Goal: Find contact information: Find contact information

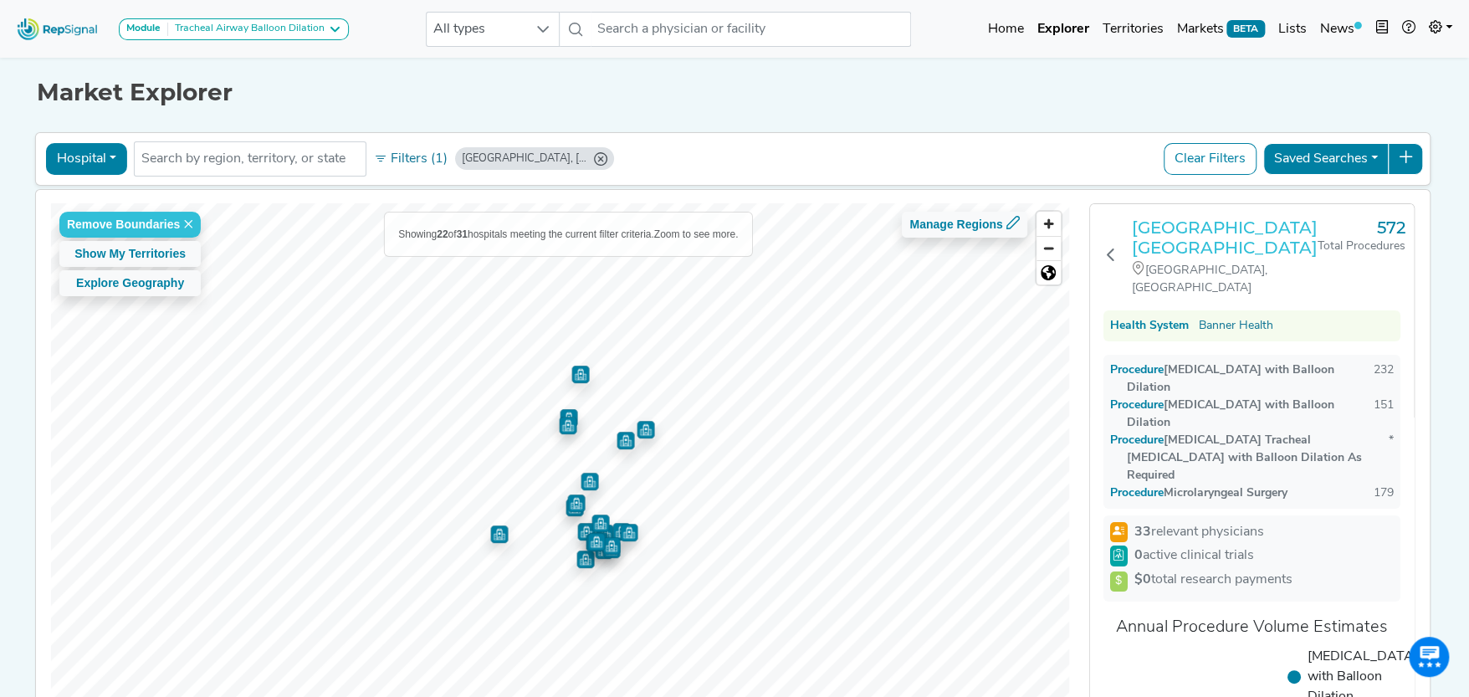
click at [1170, 227] on h3 "Banner - University Medical Center Phoenix" at bounding box center [1225, 238] width 186 height 40
click at [235, 161] on input "text" at bounding box center [250, 159] width 218 height 20
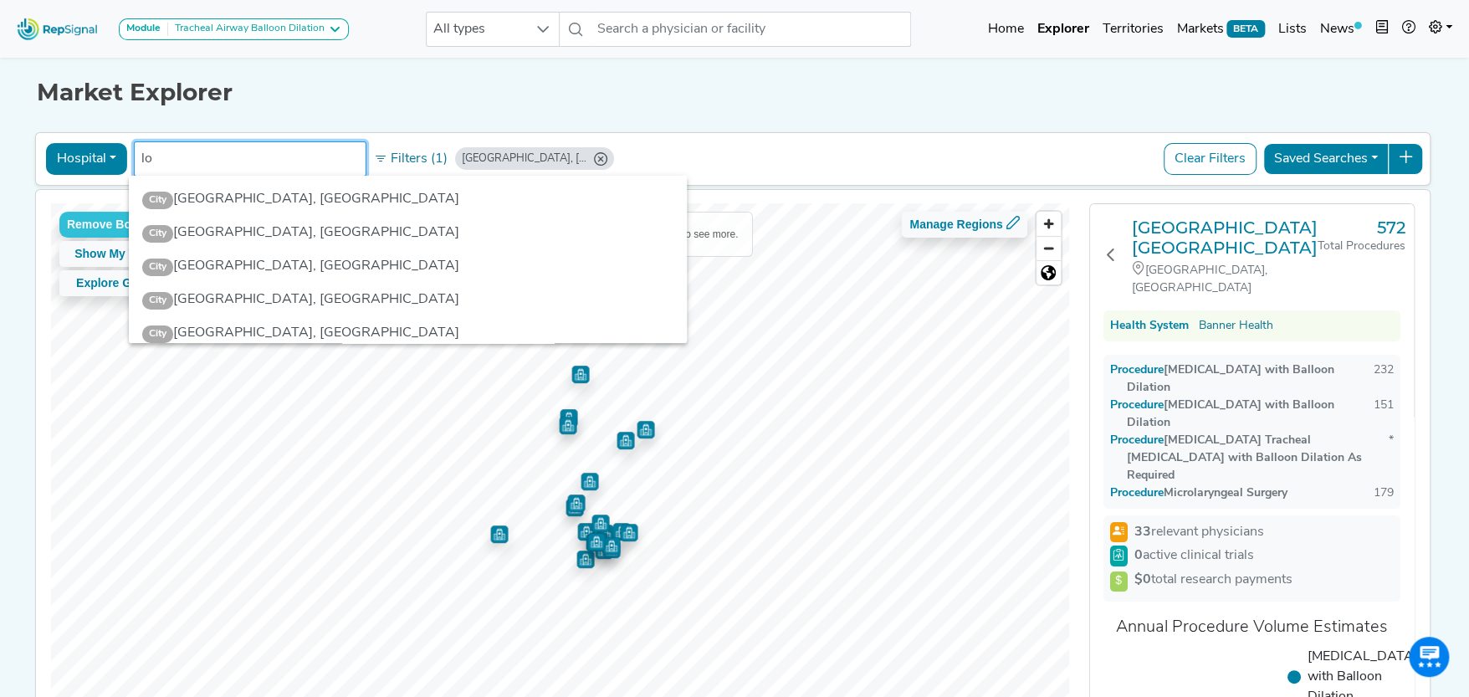
type input "l"
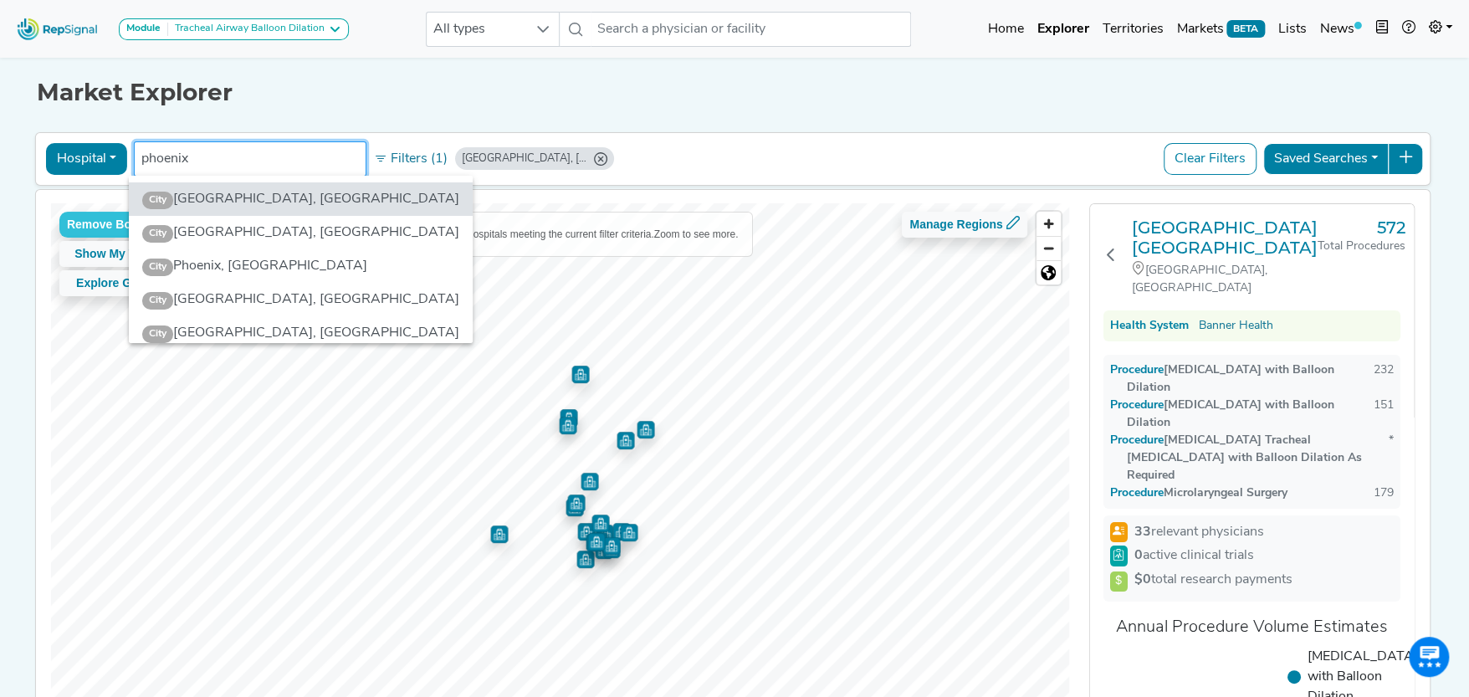
drag, startPoint x: 197, startPoint y: 156, endPoint x: 110, endPoint y: 153, distance: 87.0
click at [110, 153] on div "Hospital Physician Hospital ASC Office Health System Phoenix, AZ phoenix 5 resu…" at bounding box center [733, 159] width 1380 height 38
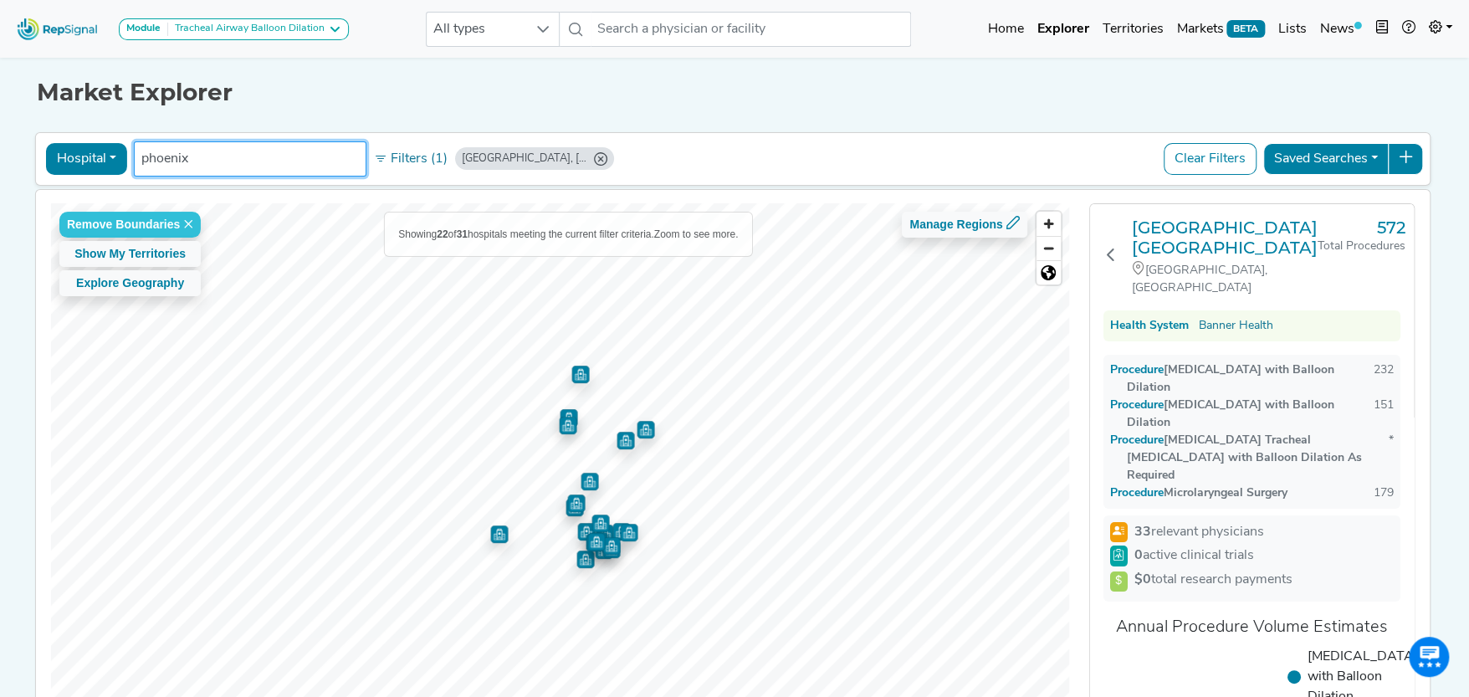
type input "M"
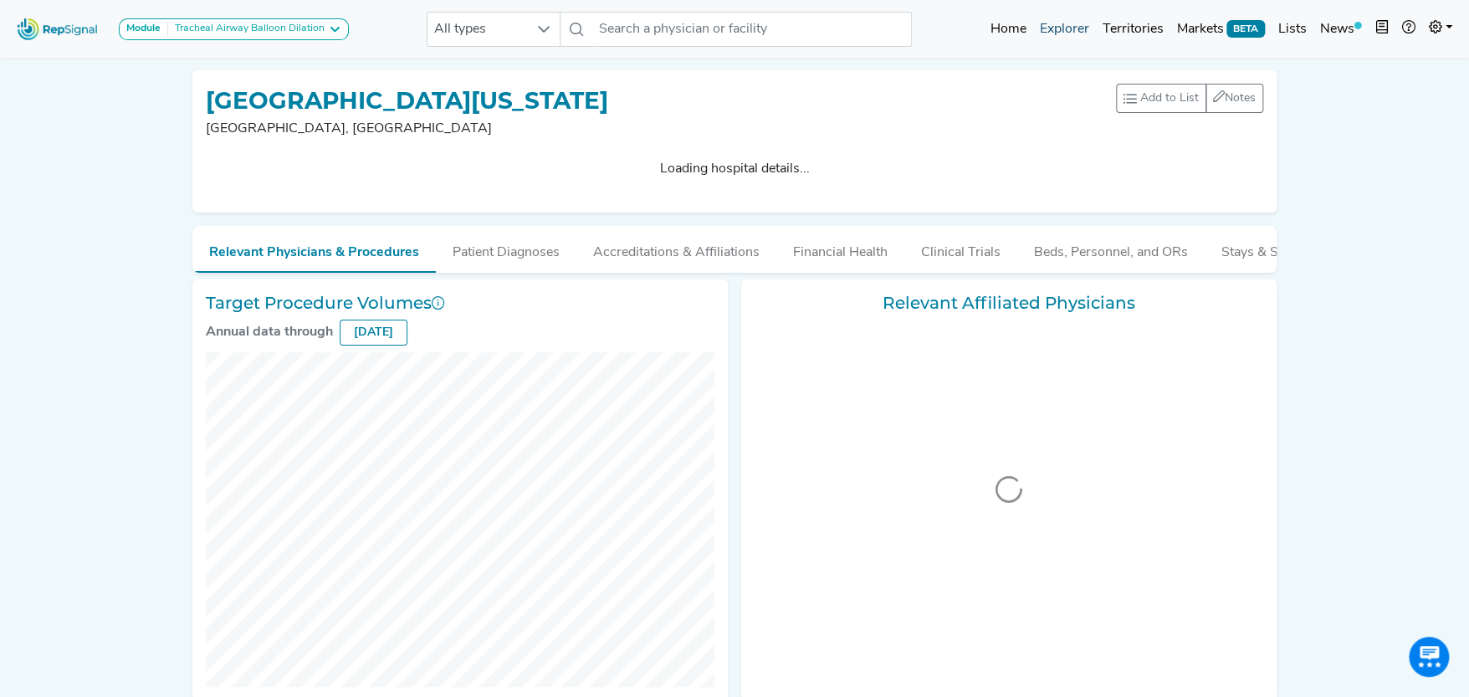
click at [1047, 28] on link "Explorer" at bounding box center [1063, 29] width 63 height 33
click at [1073, 28] on link "Explorer" at bounding box center [1063, 29] width 63 height 33
click at [1061, 23] on link "Explorer" at bounding box center [1063, 29] width 63 height 33
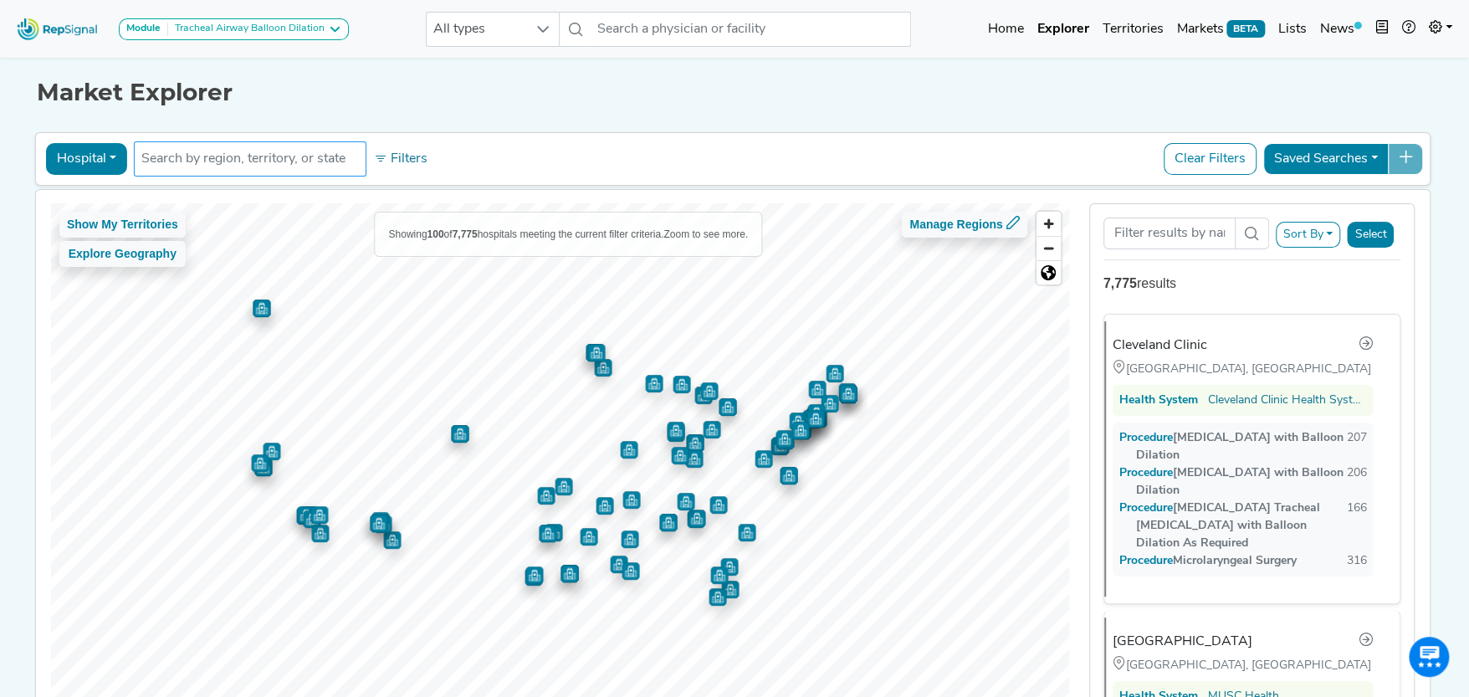
click at [228, 156] on input "text" at bounding box center [250, 159] width 218 height 20
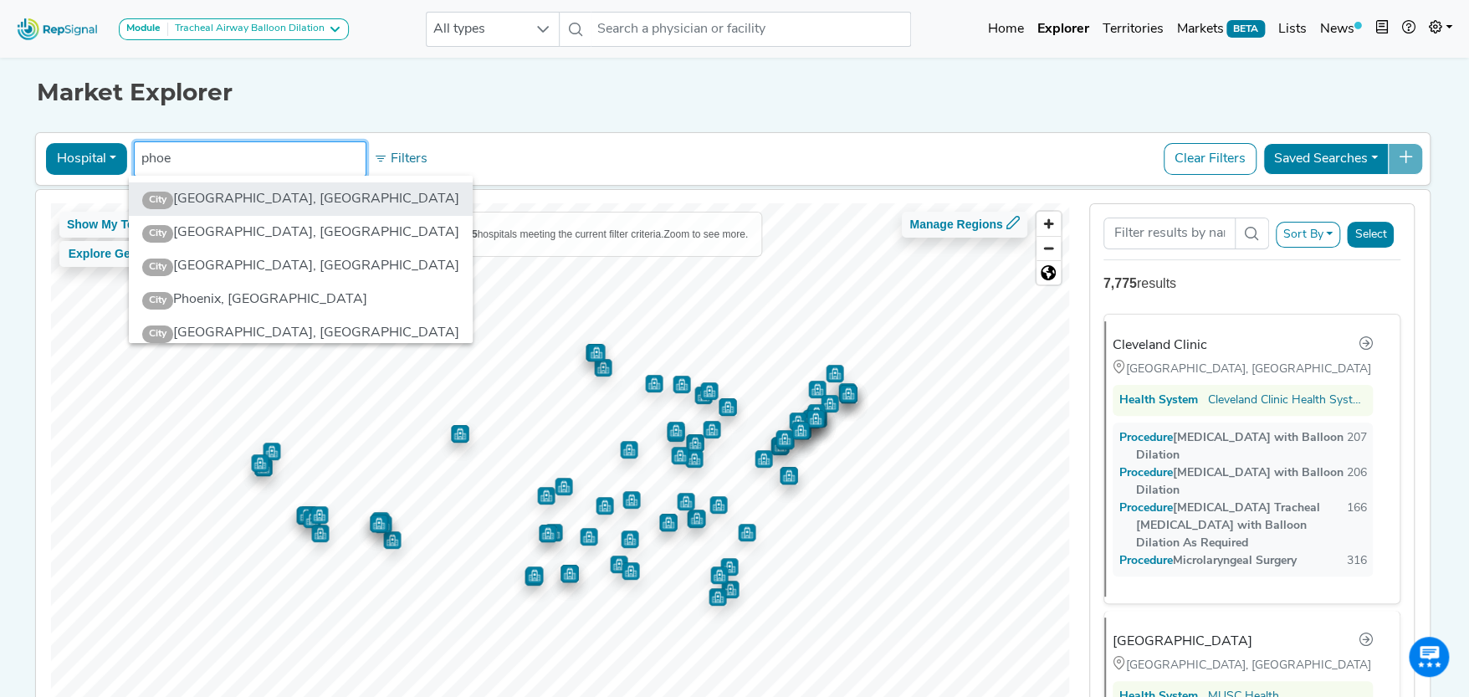
type input "phoe"
click at [215, 200] on li "City Phoenix, AZ" at bounding box center [301, 198] width 344 height 33
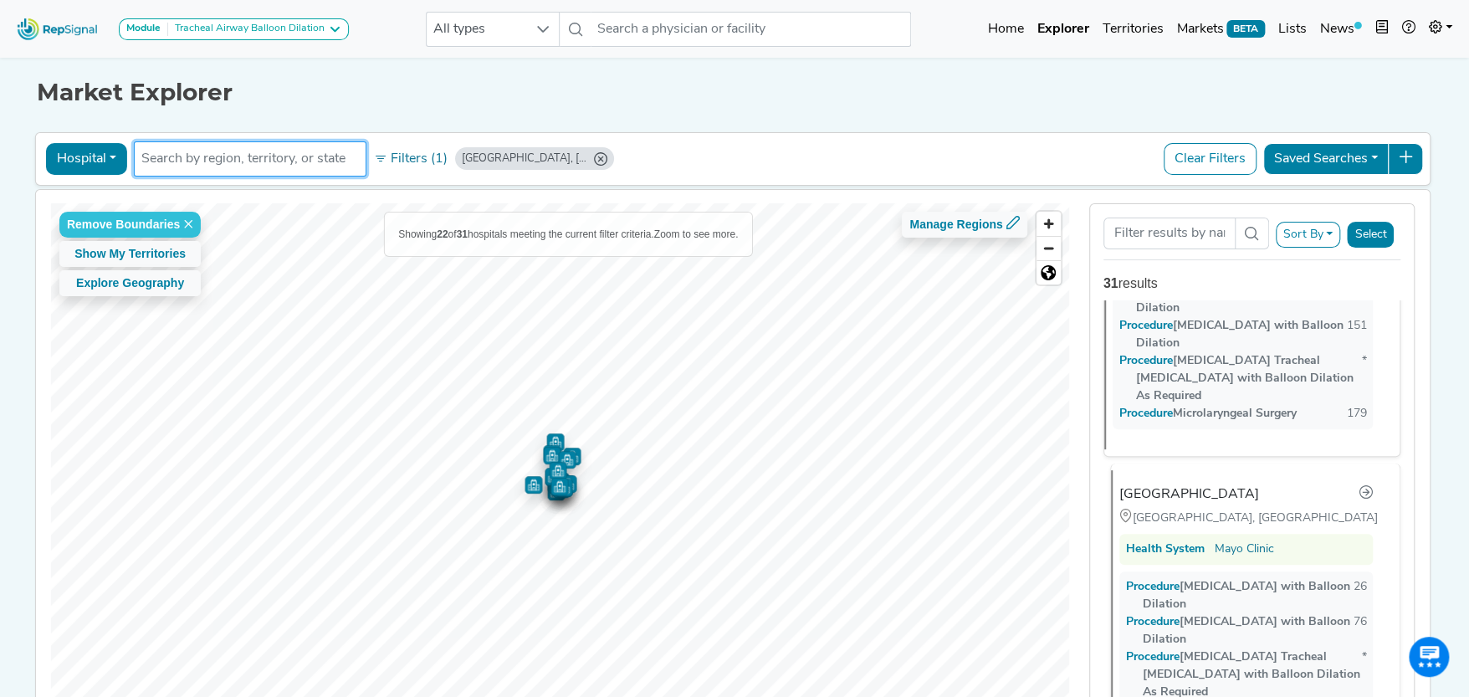
scroll to position [166, 0]
click at [1191, 484] on div "[GEOGRAPHIC_DATA]" at bounding box center [1189, 494] width 140 height 20
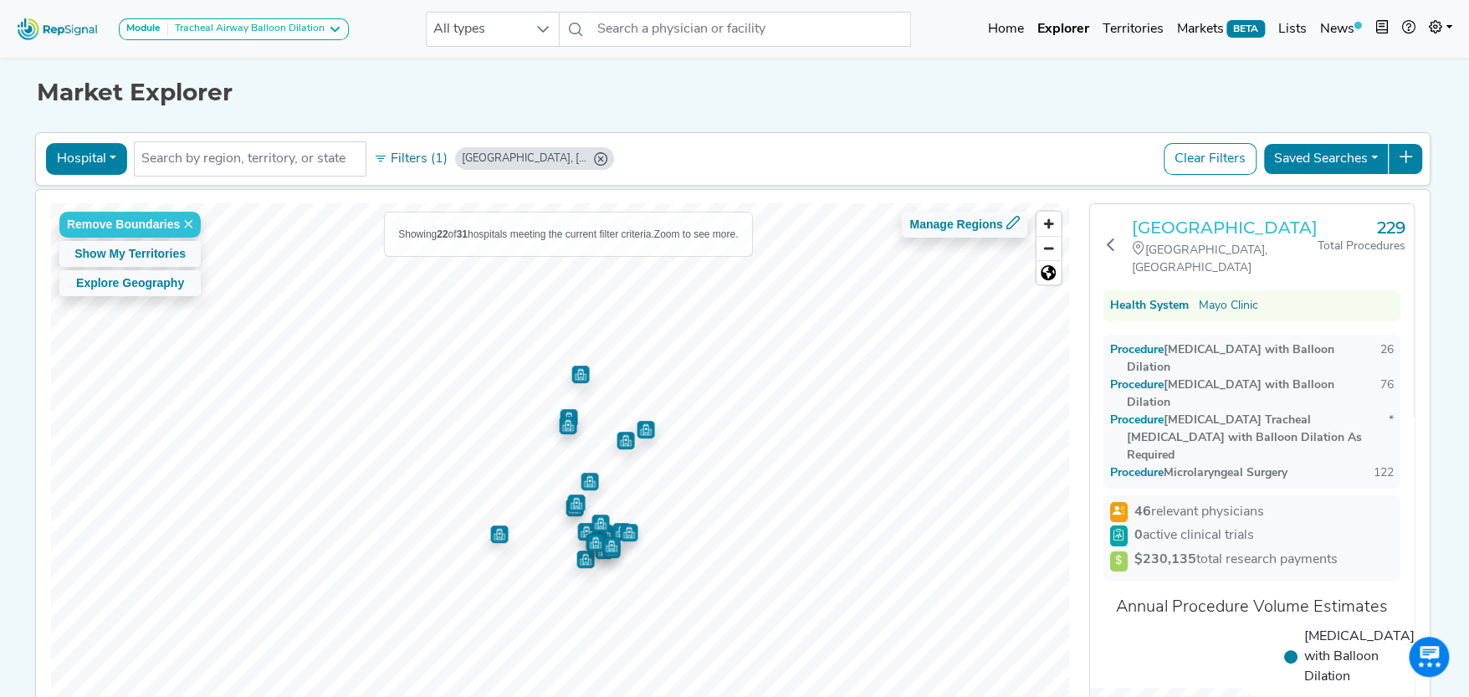
click at [1202, 223] on h3 "[GEOGRAPHIC_DATA]" at bounding box center [1225, 228] width 186 height 20
click at [1175, 224] on h3 "[GEOGRAPHIC_DATA]" at bounding box center [1225, 228] width 186 height 20
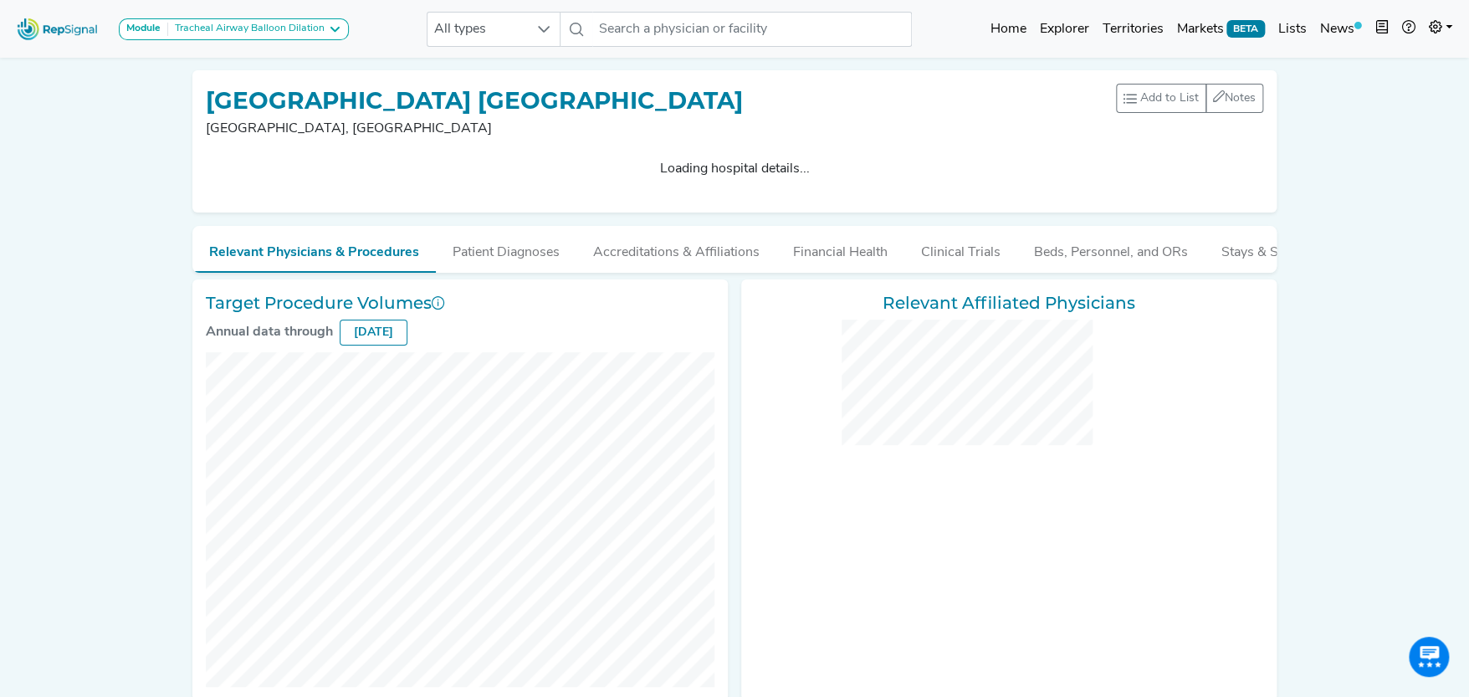
checkbox input "false"
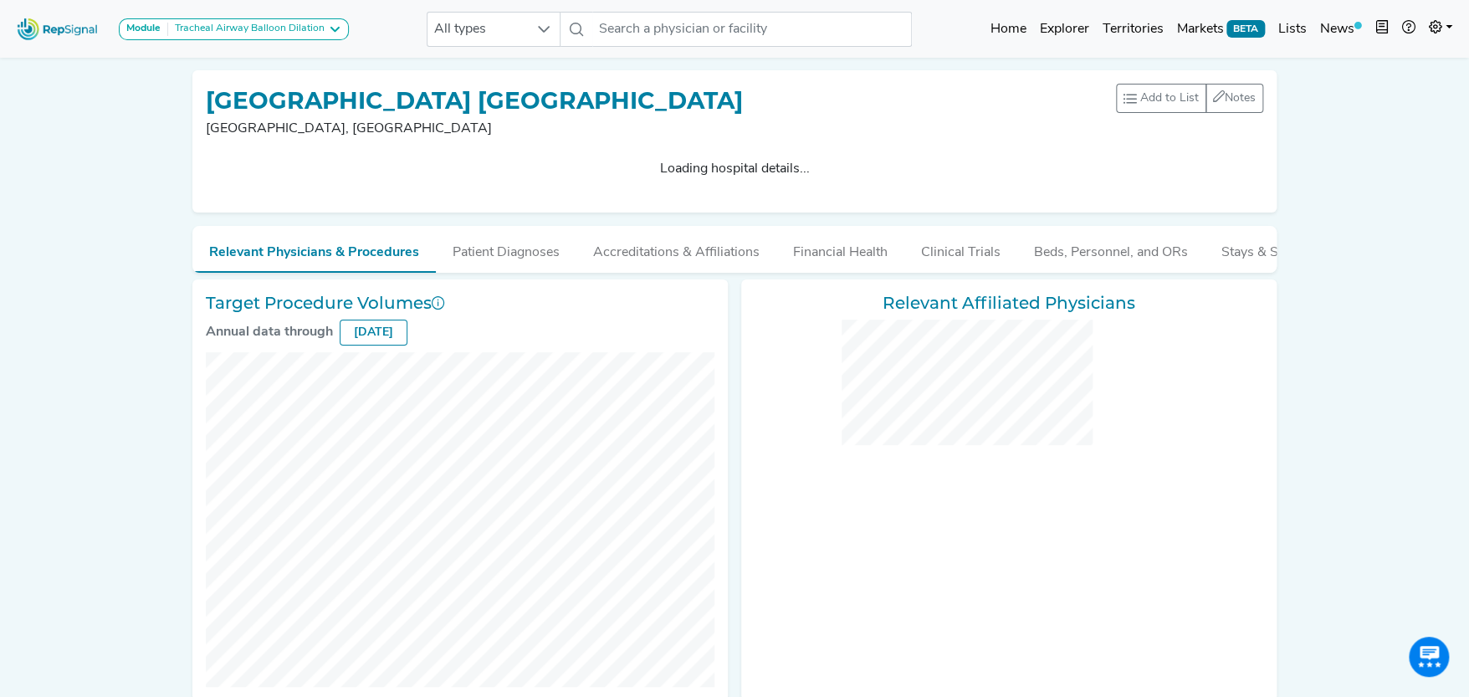
checkbox input "false"
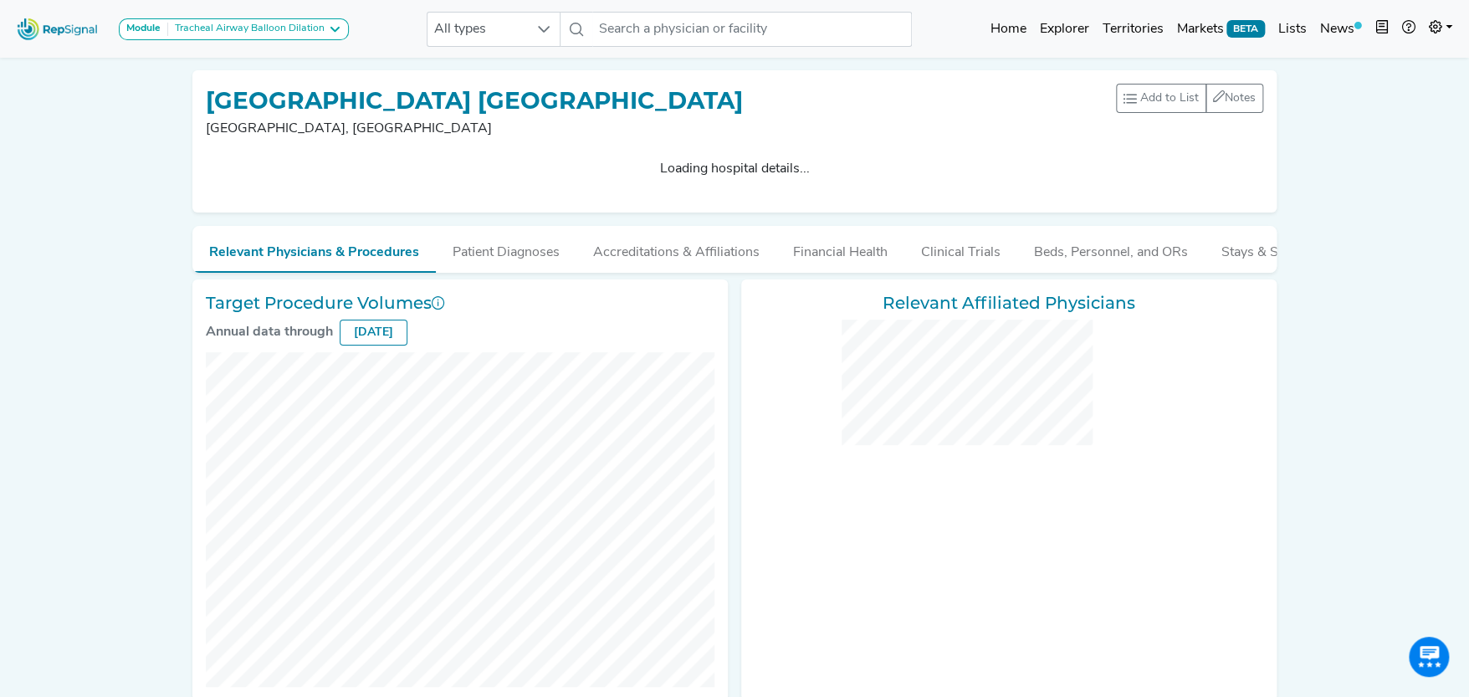
checkbox input "false"
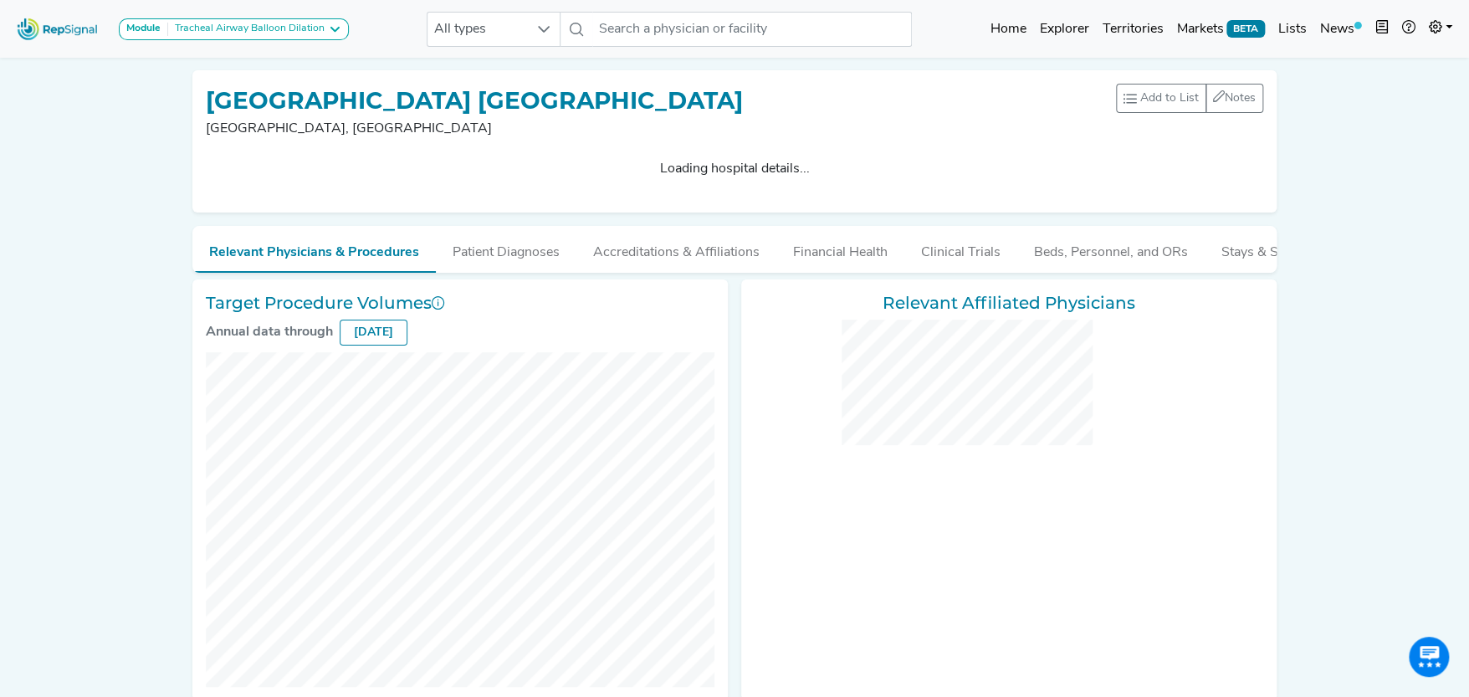
checkbox input "false"
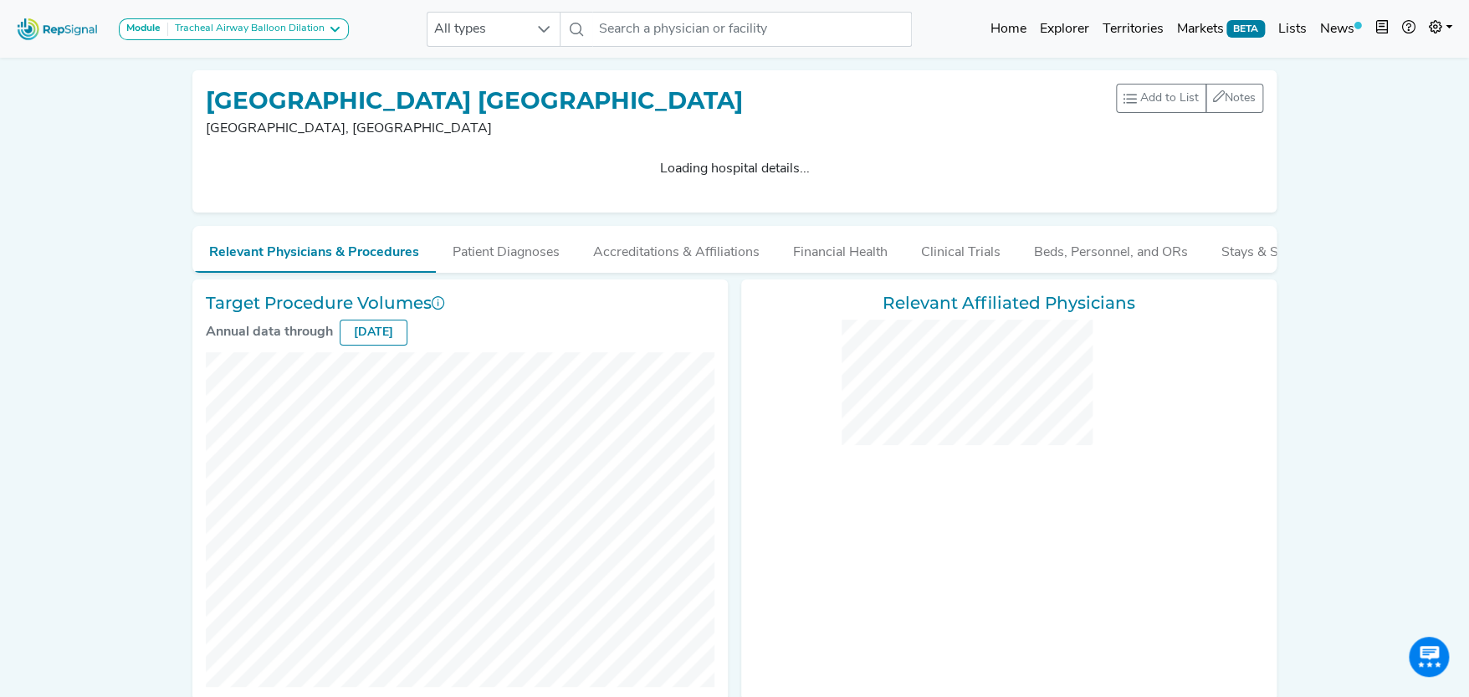
checkbox input "false"
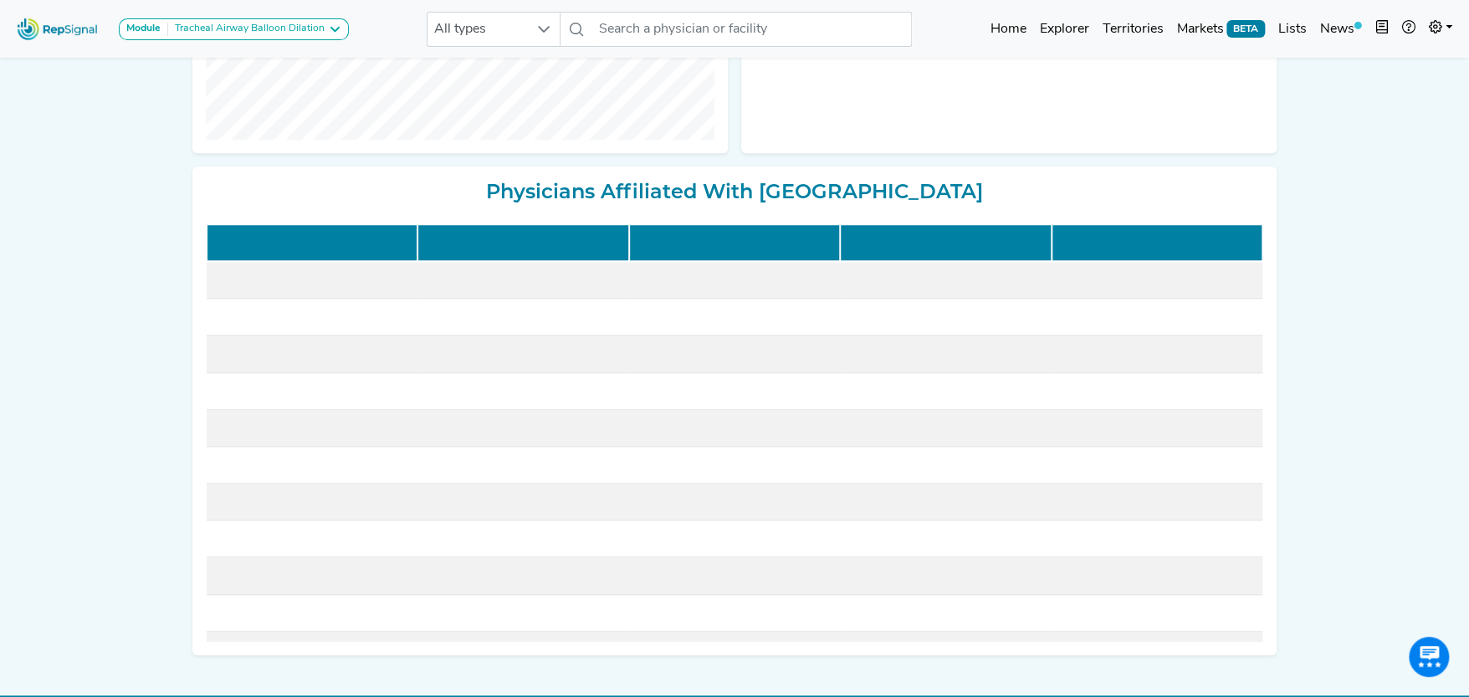
scroll to position [586, 0]
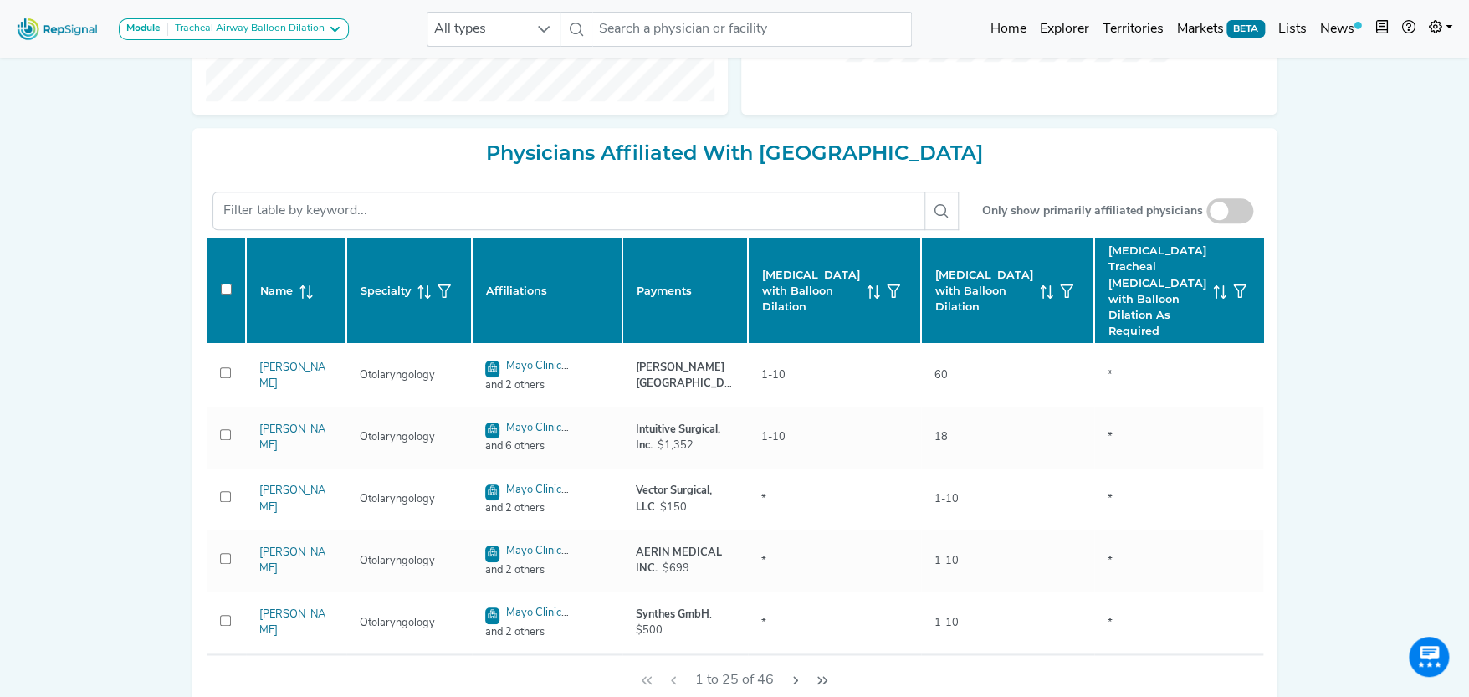
checkbox input "false"
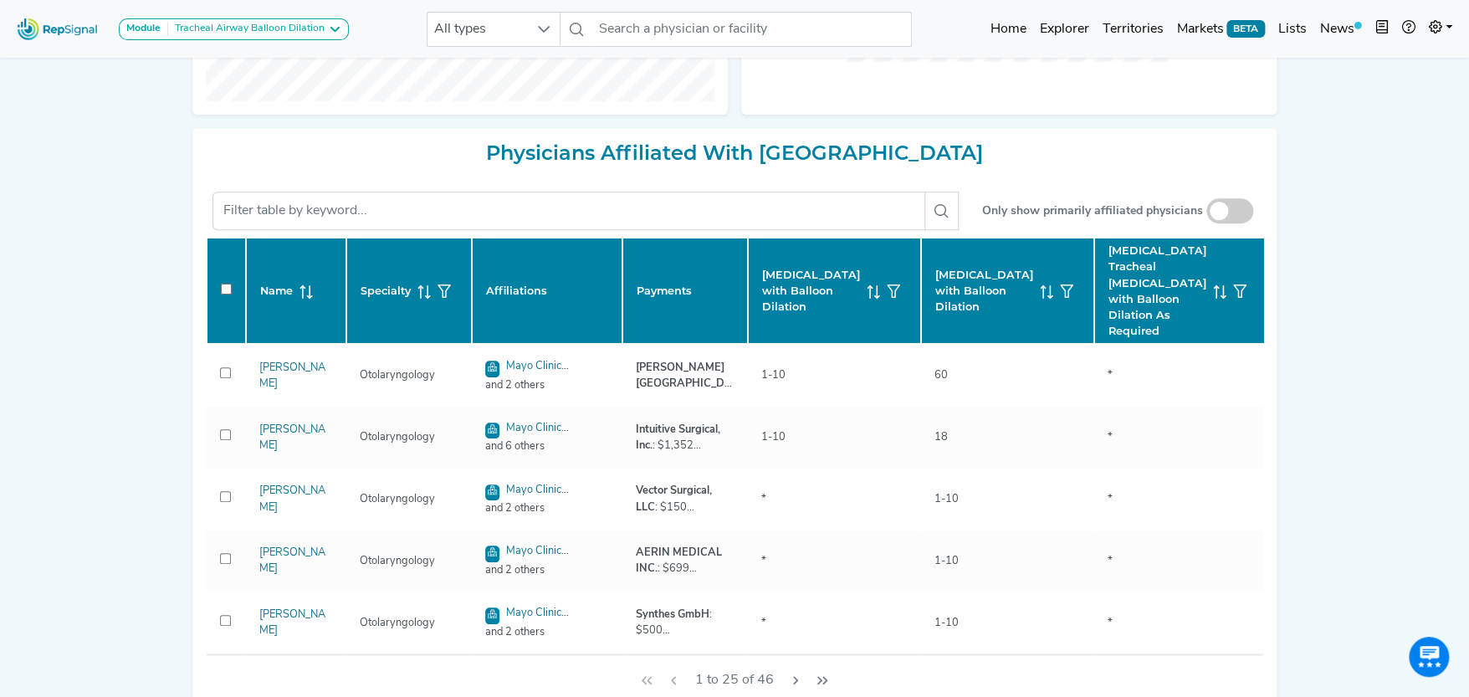
checkbox input "false"
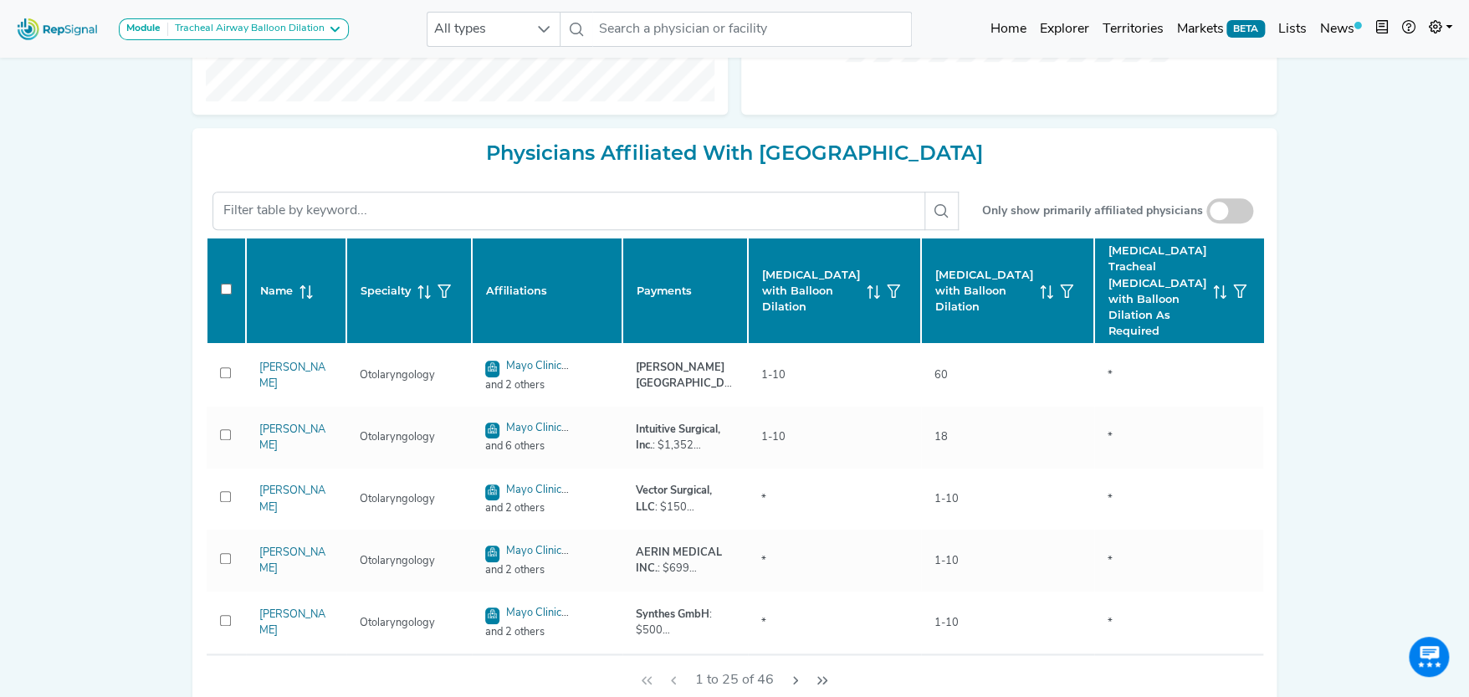
checkbox input "false"
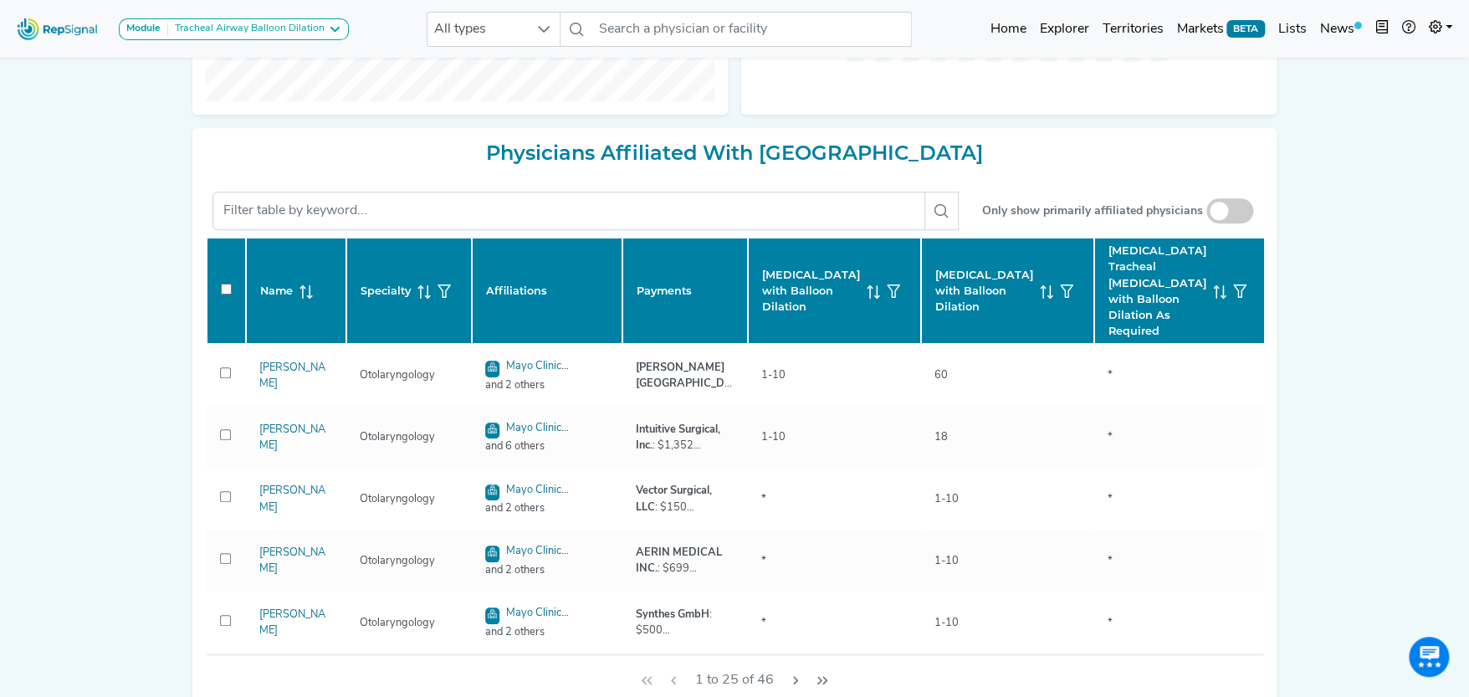
checkbox input "false"
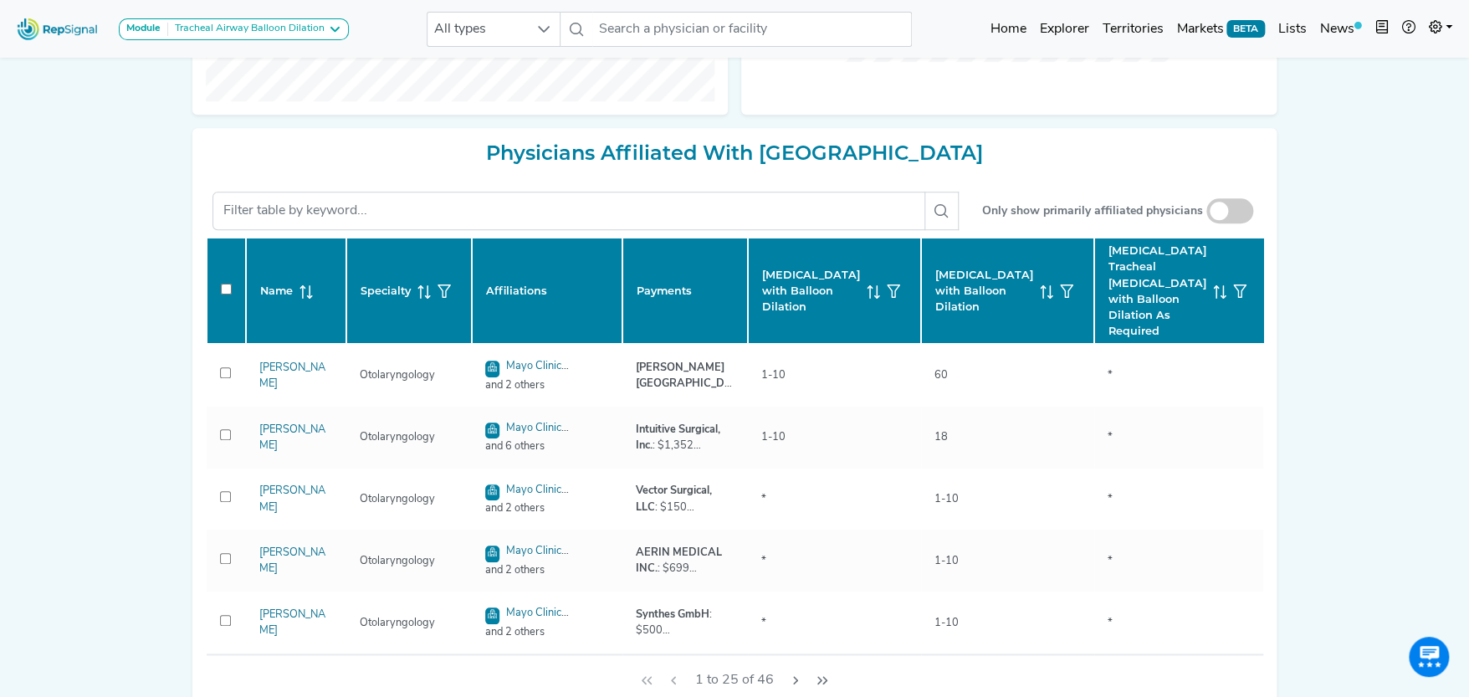
checkbox input "false"
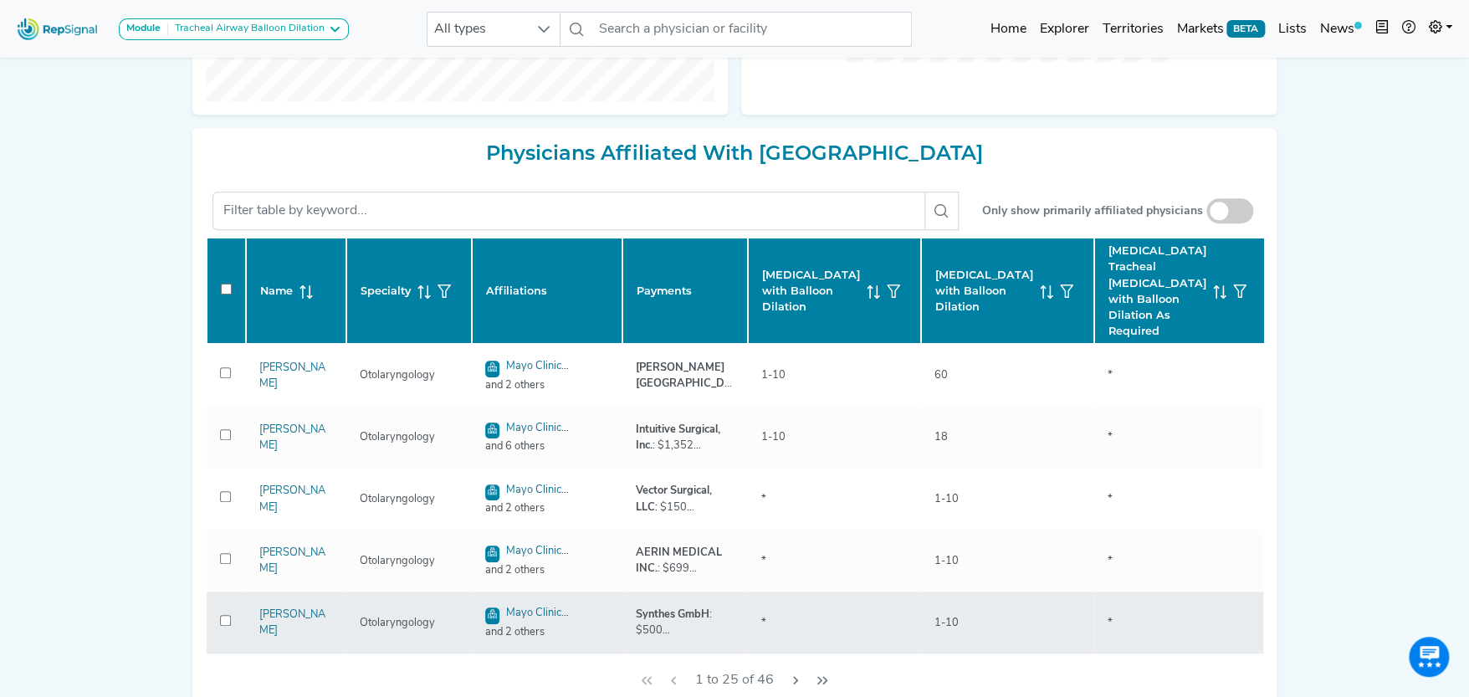
checkbox input "false"
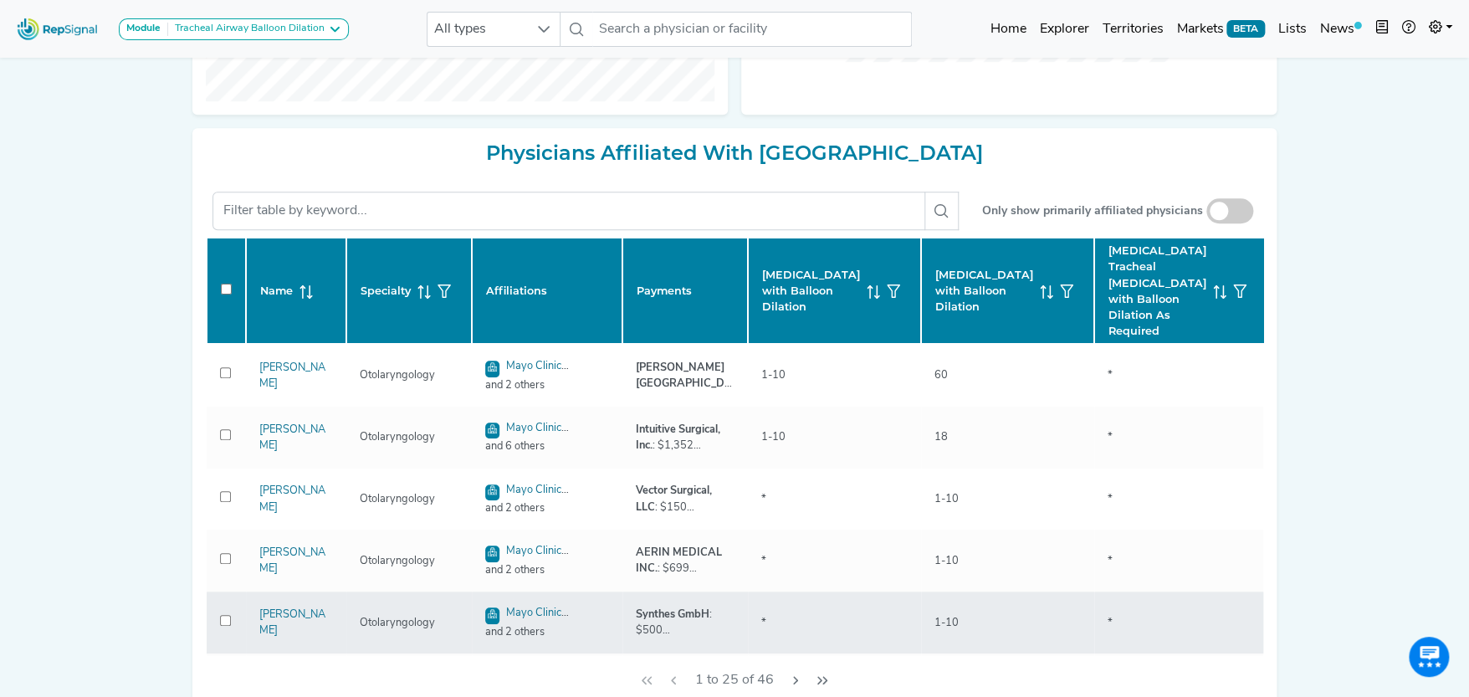
checkbox input "false"
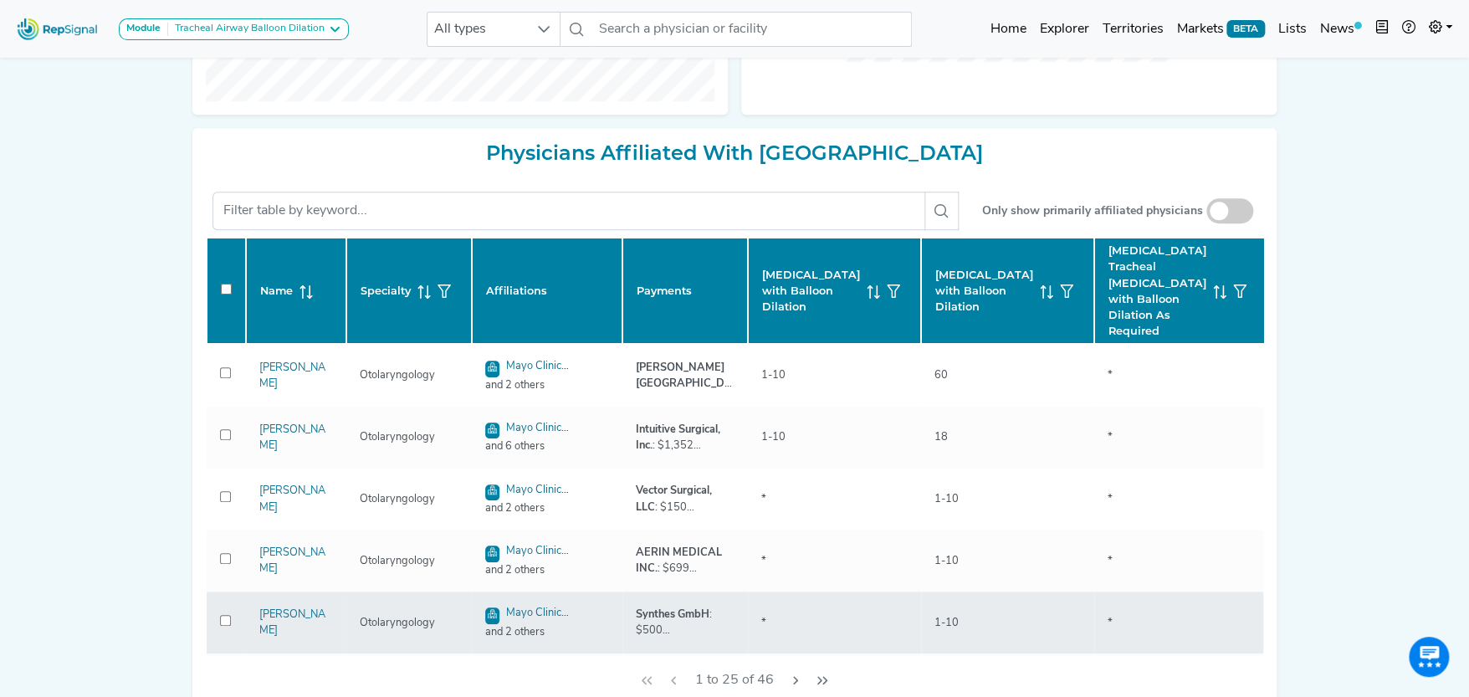
checkbox input "false"
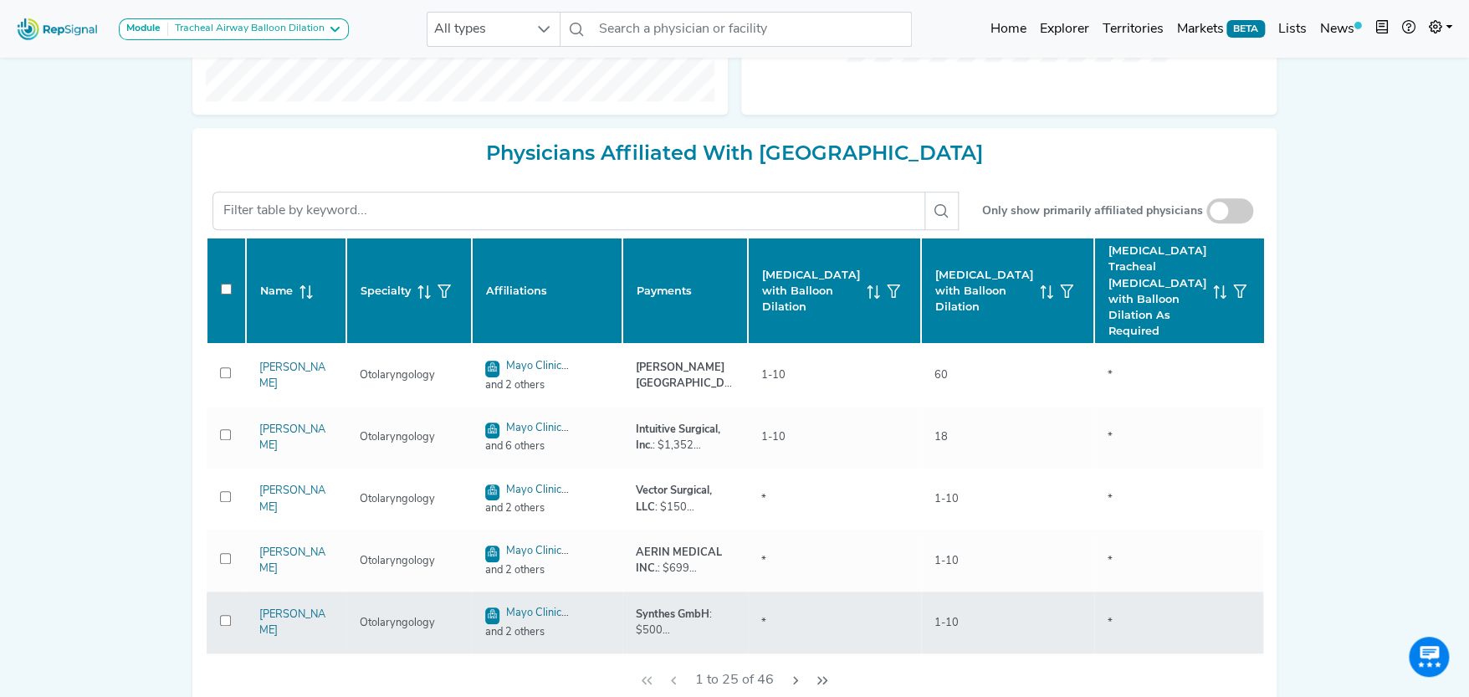
checkbox input "false"
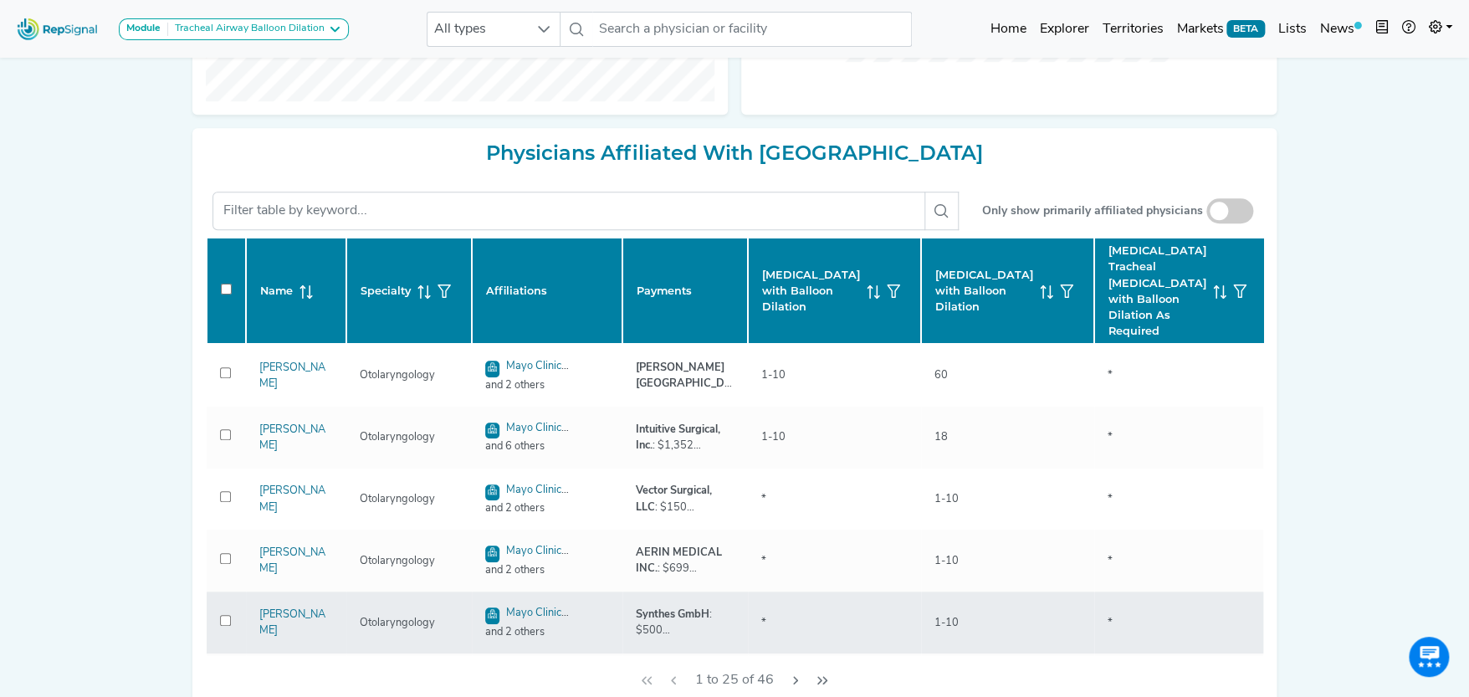
checkbox input "false"
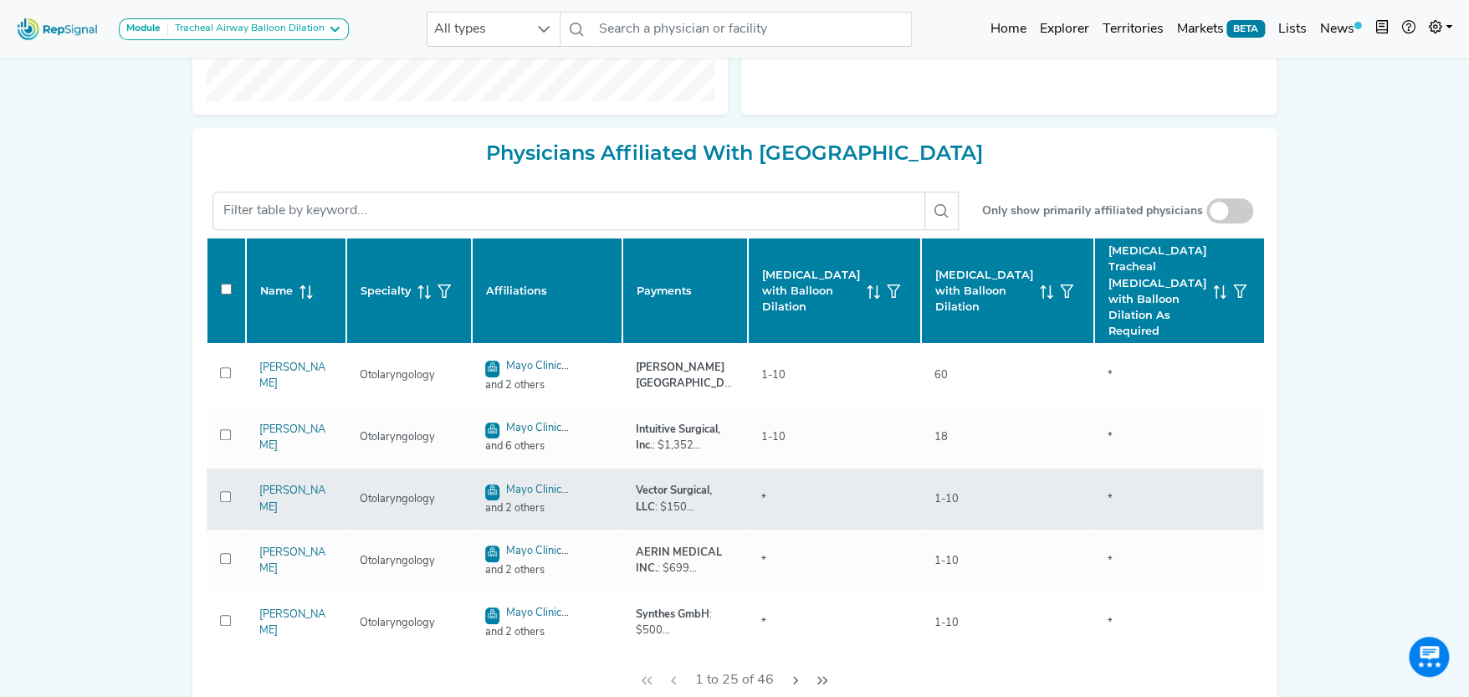
checkbox input "false"
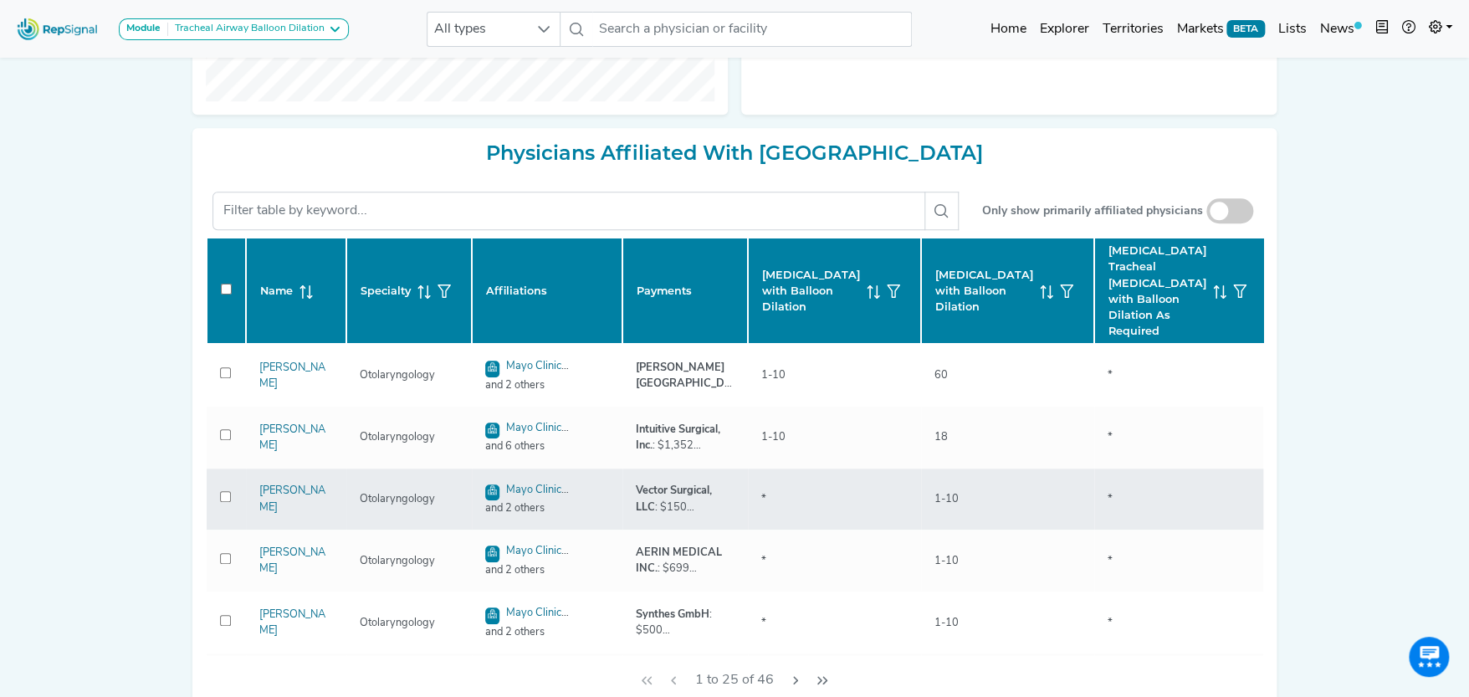
checkbox input "false"
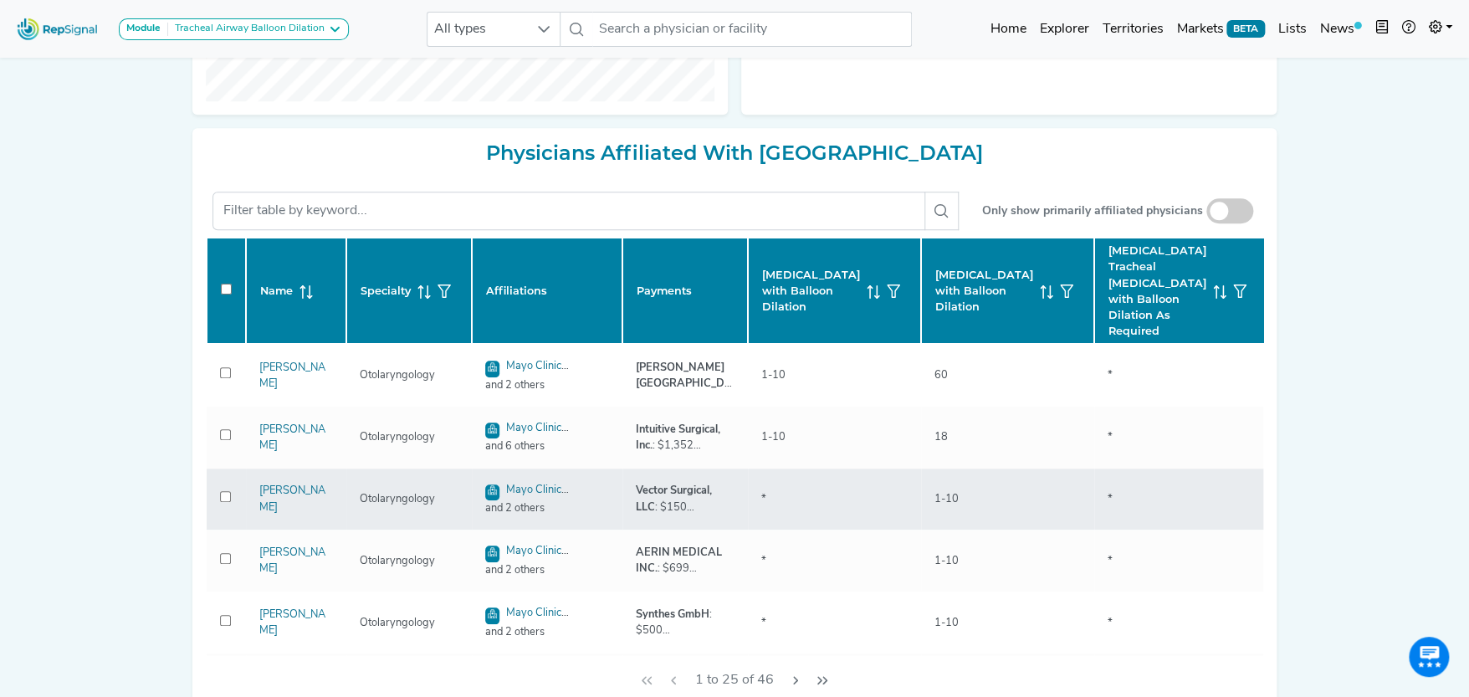
checkbox input "false"
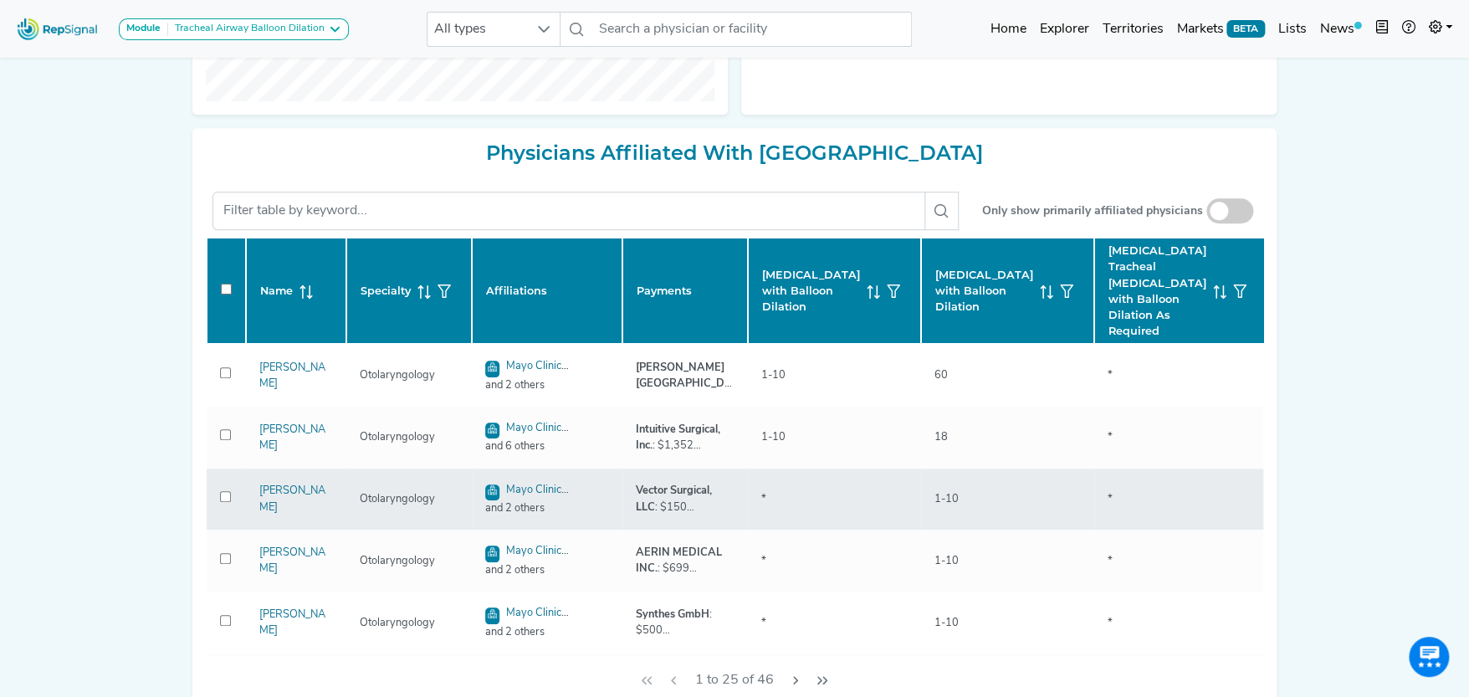
checkbox input "false"
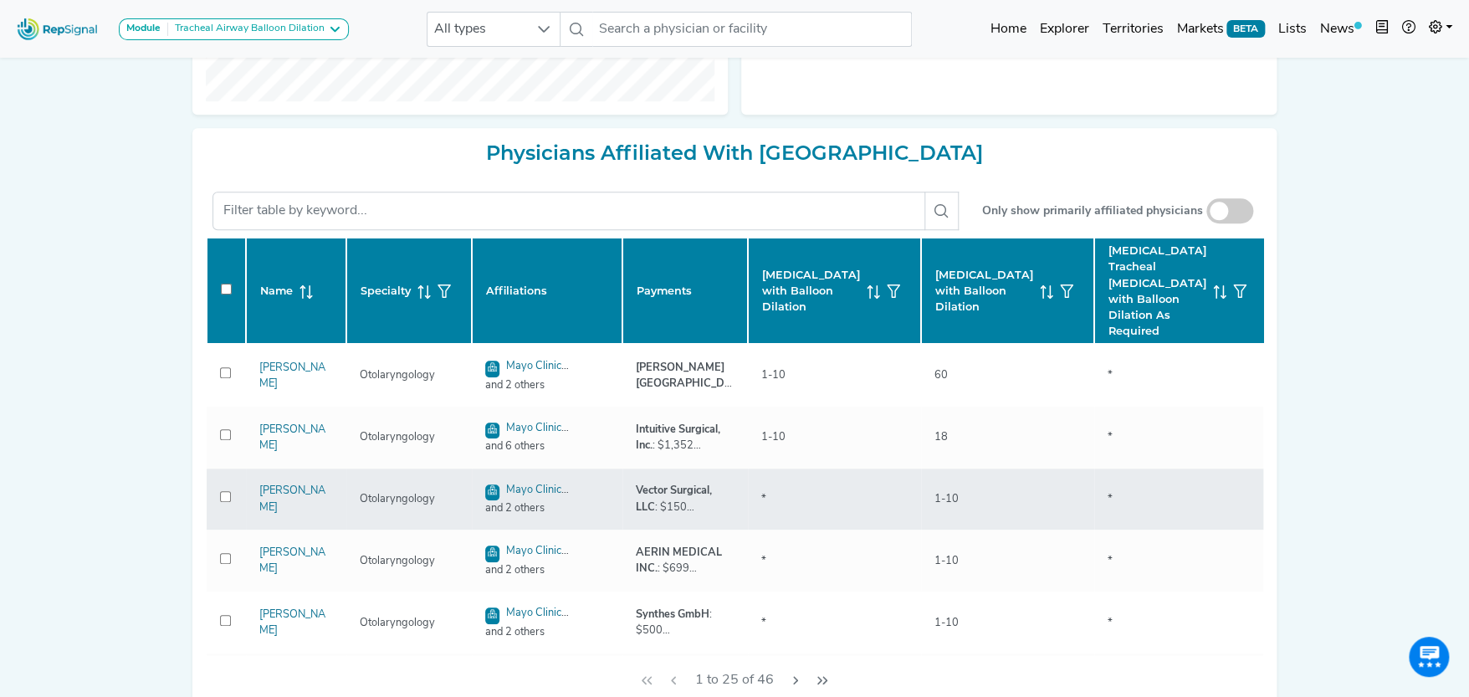
checkbox input "false"
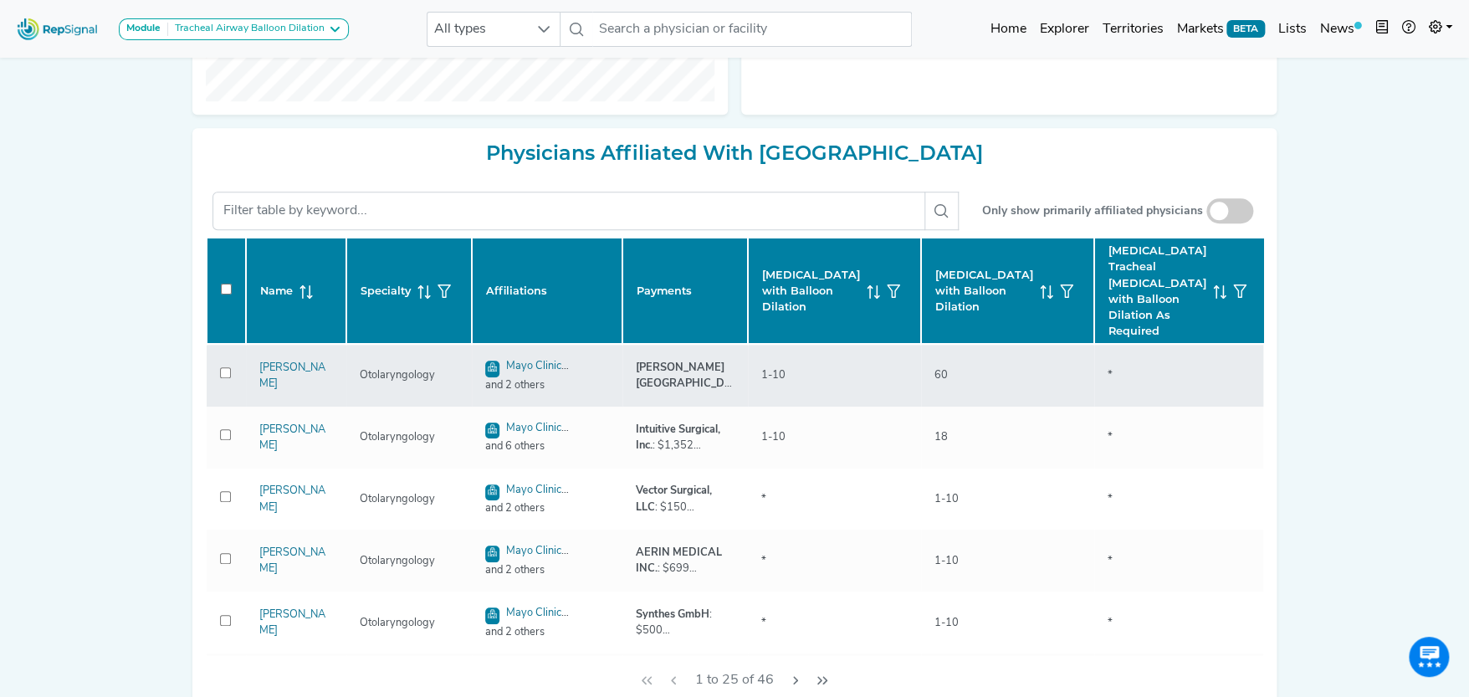
checkbox input "false"
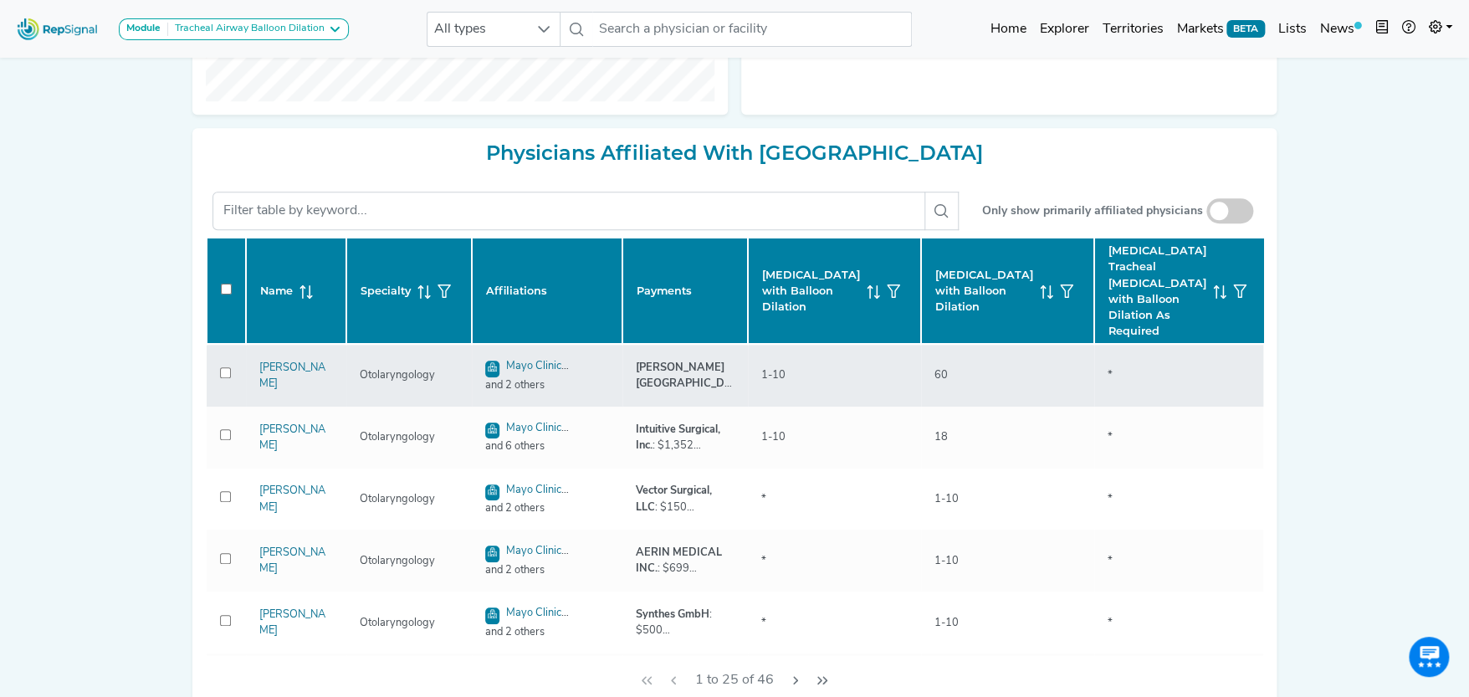
checkbox input "false"
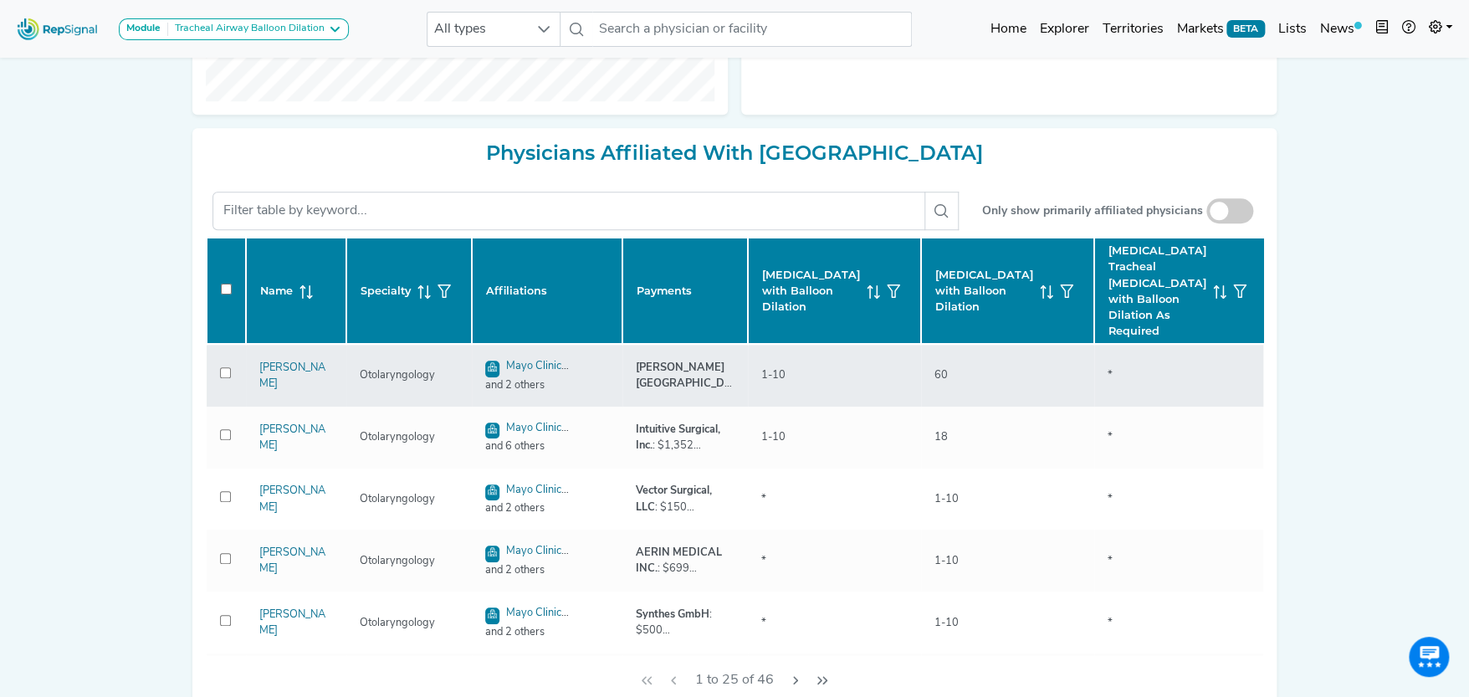
checkbox input "false"
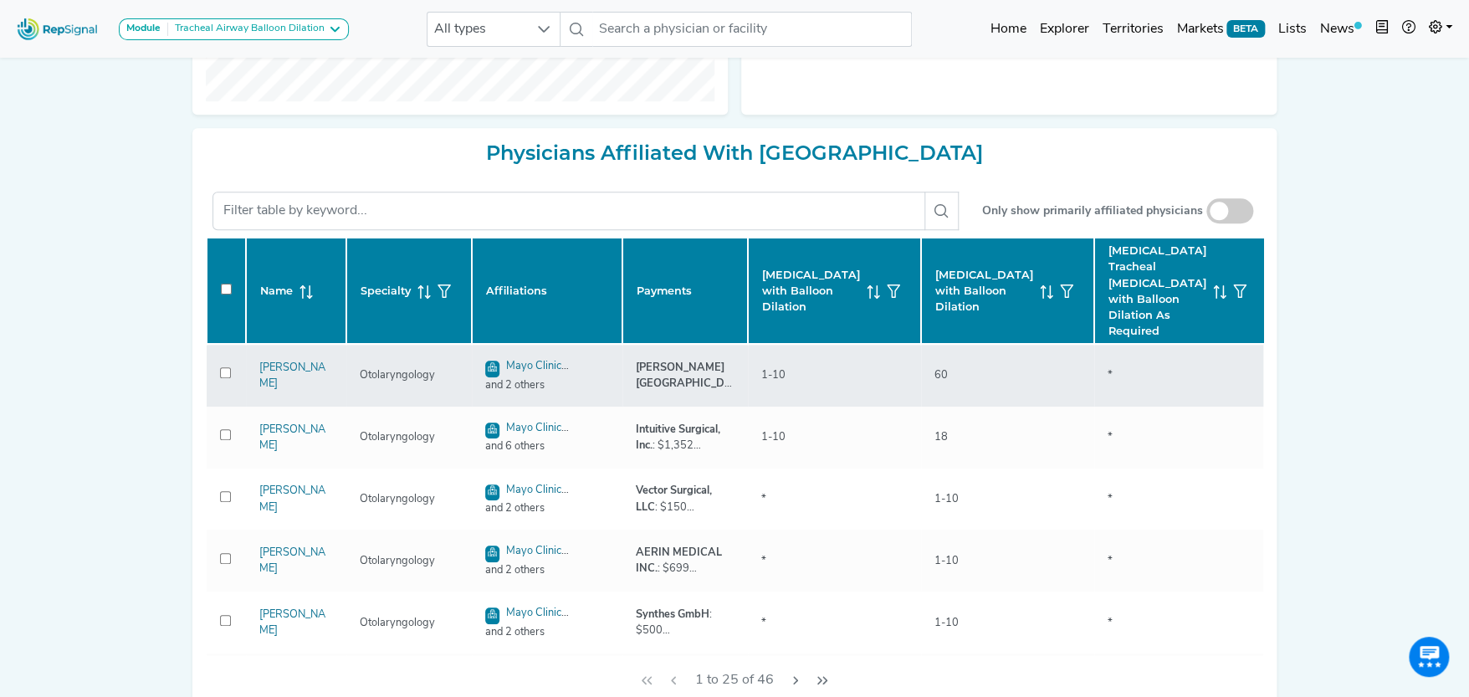
checkbox input "false"
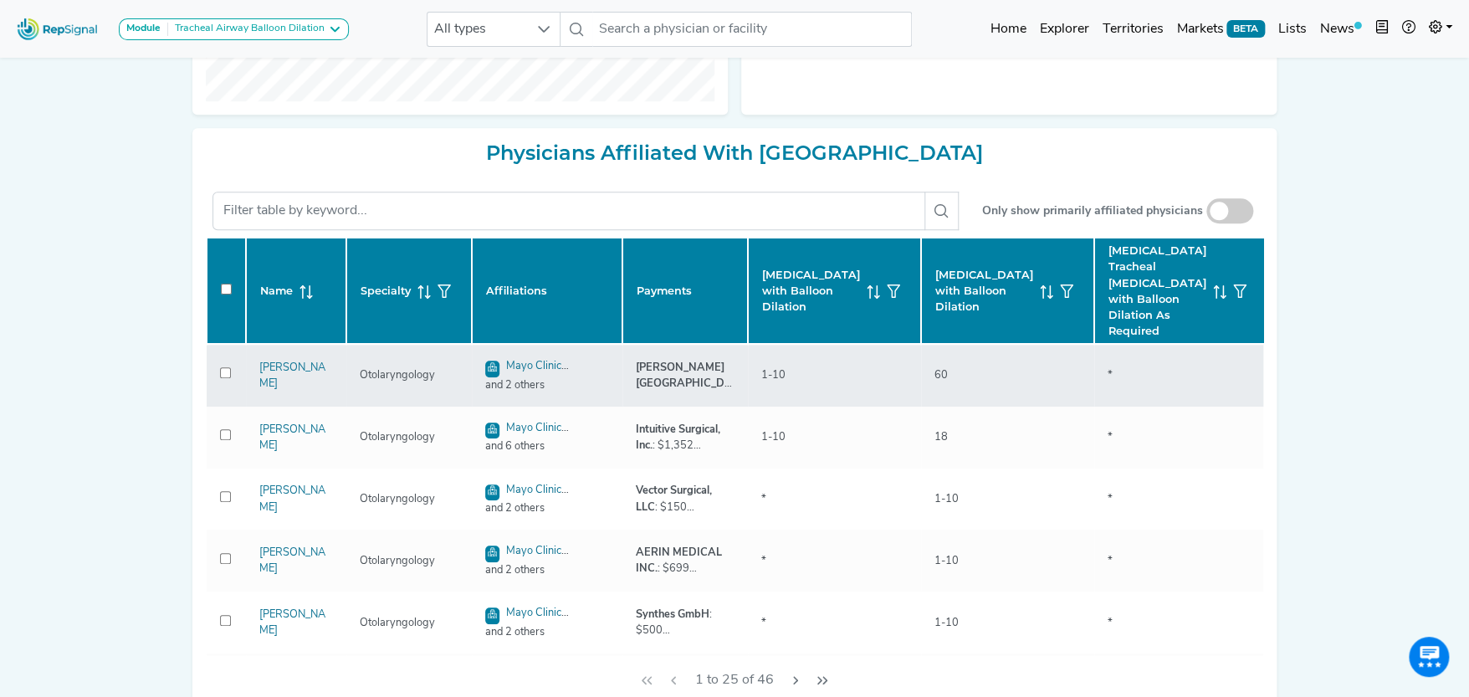
checkbox input "false"
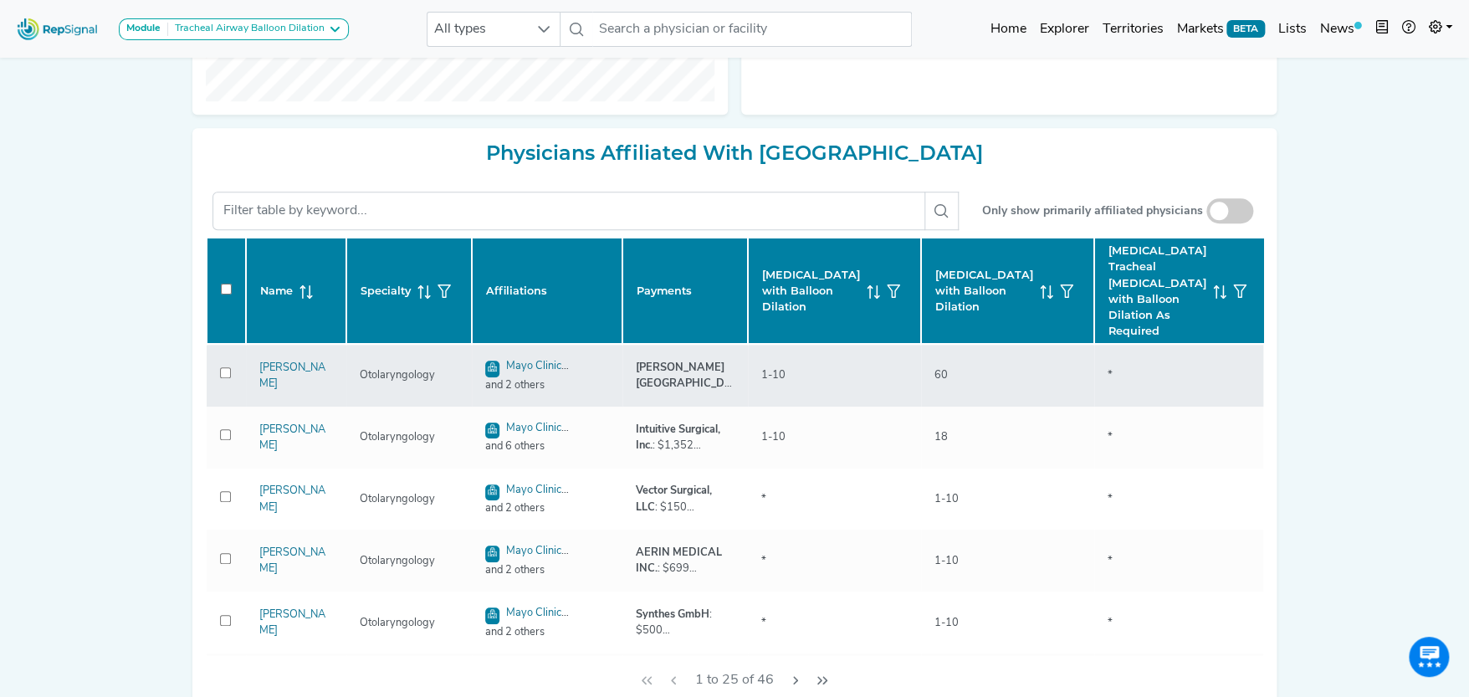
checkbox input "false"
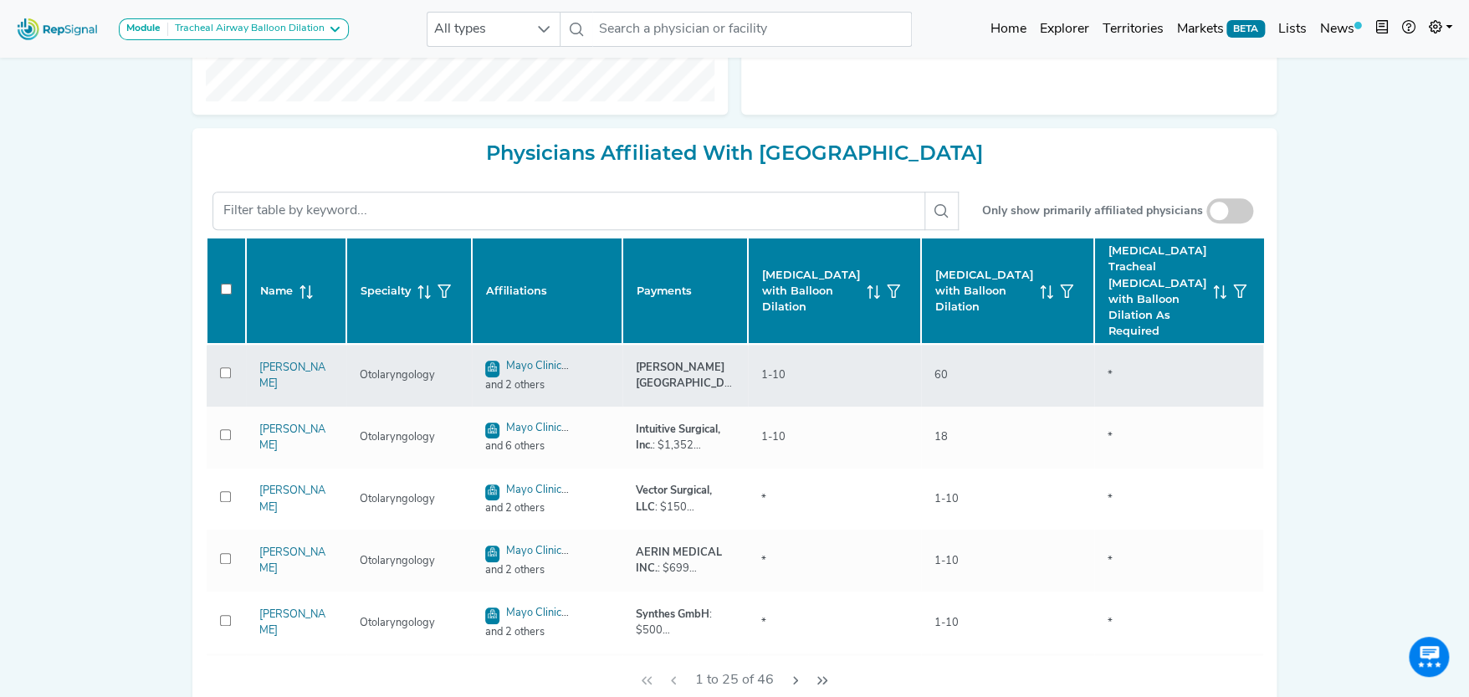
checkbox input "false"
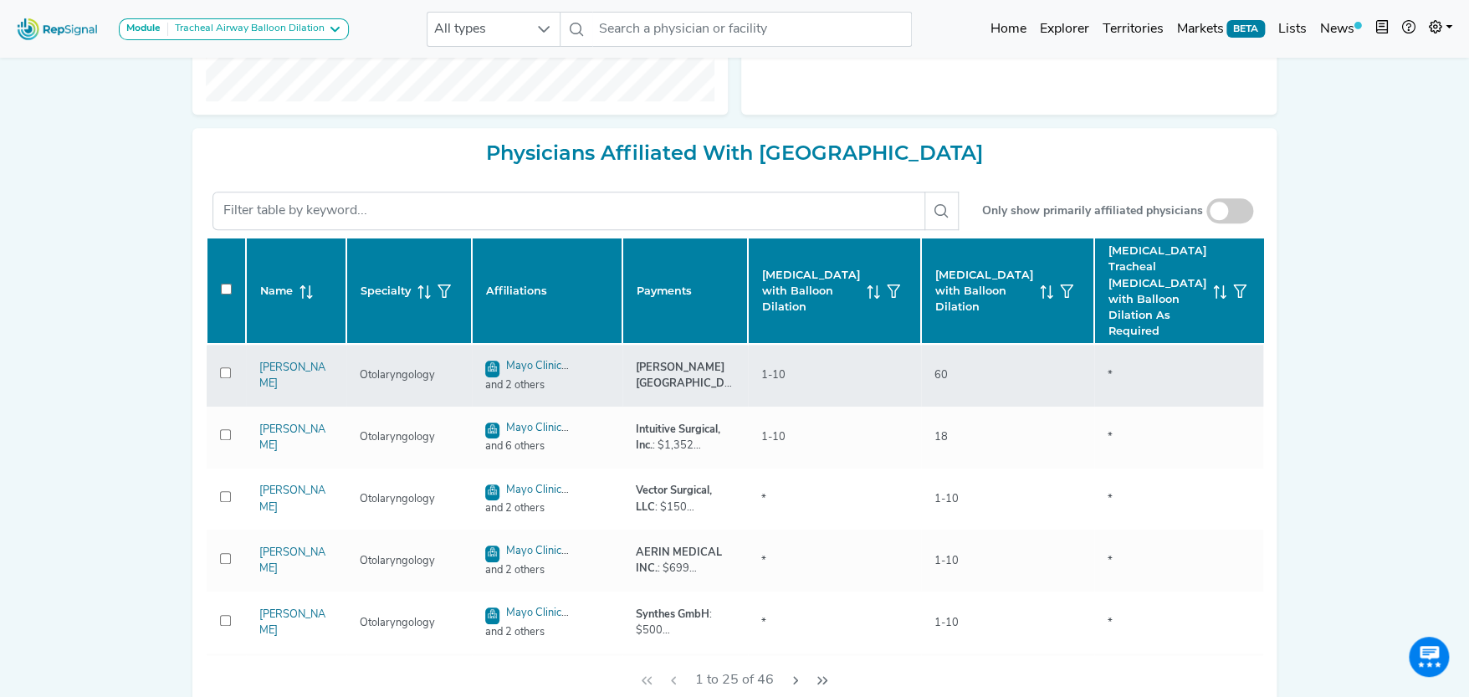
checkbox input "false"
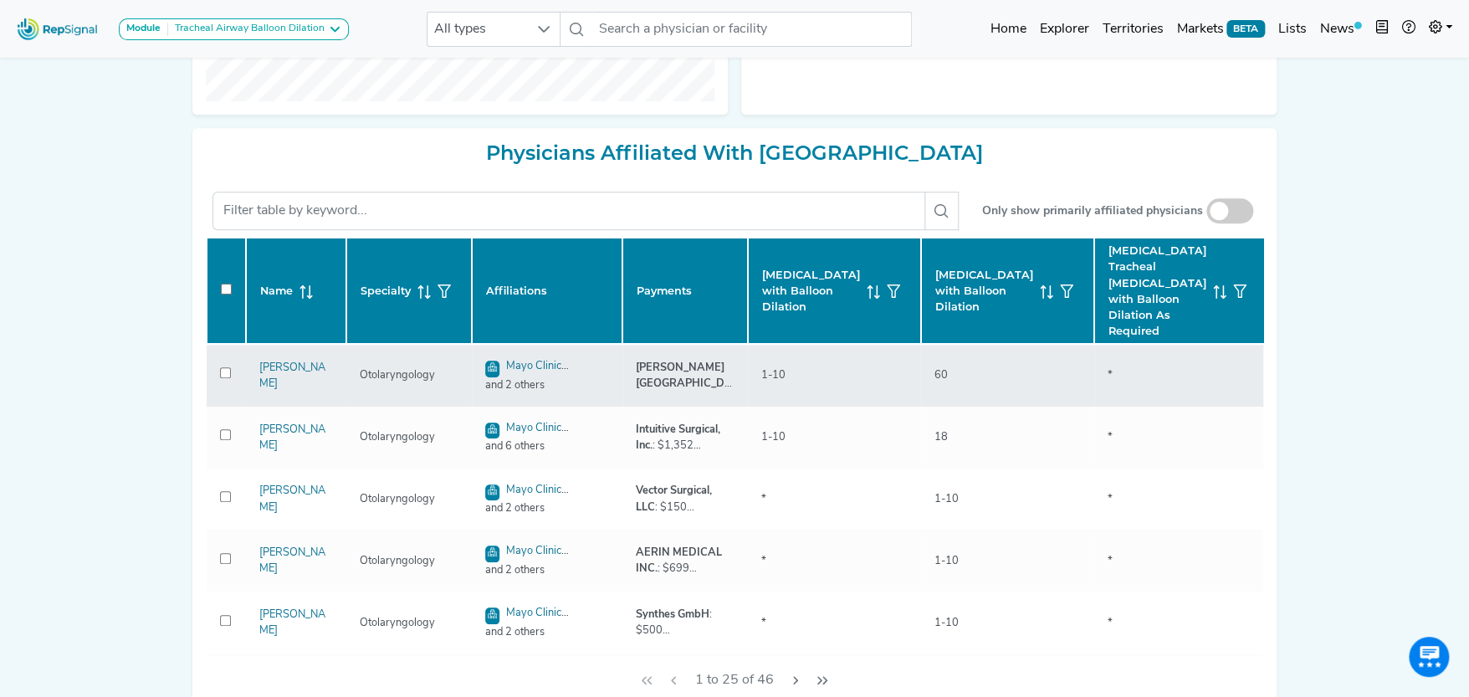
checkbox input "false"
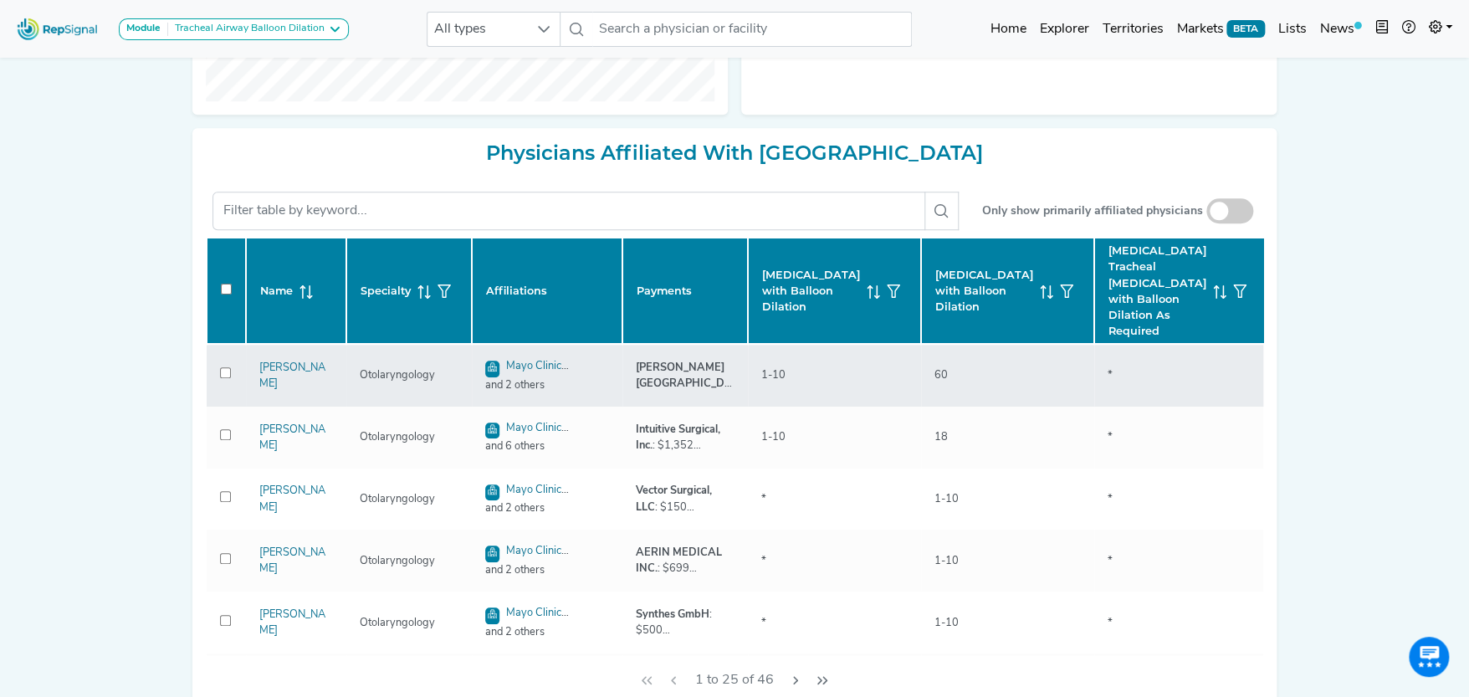
checkbox input "false"
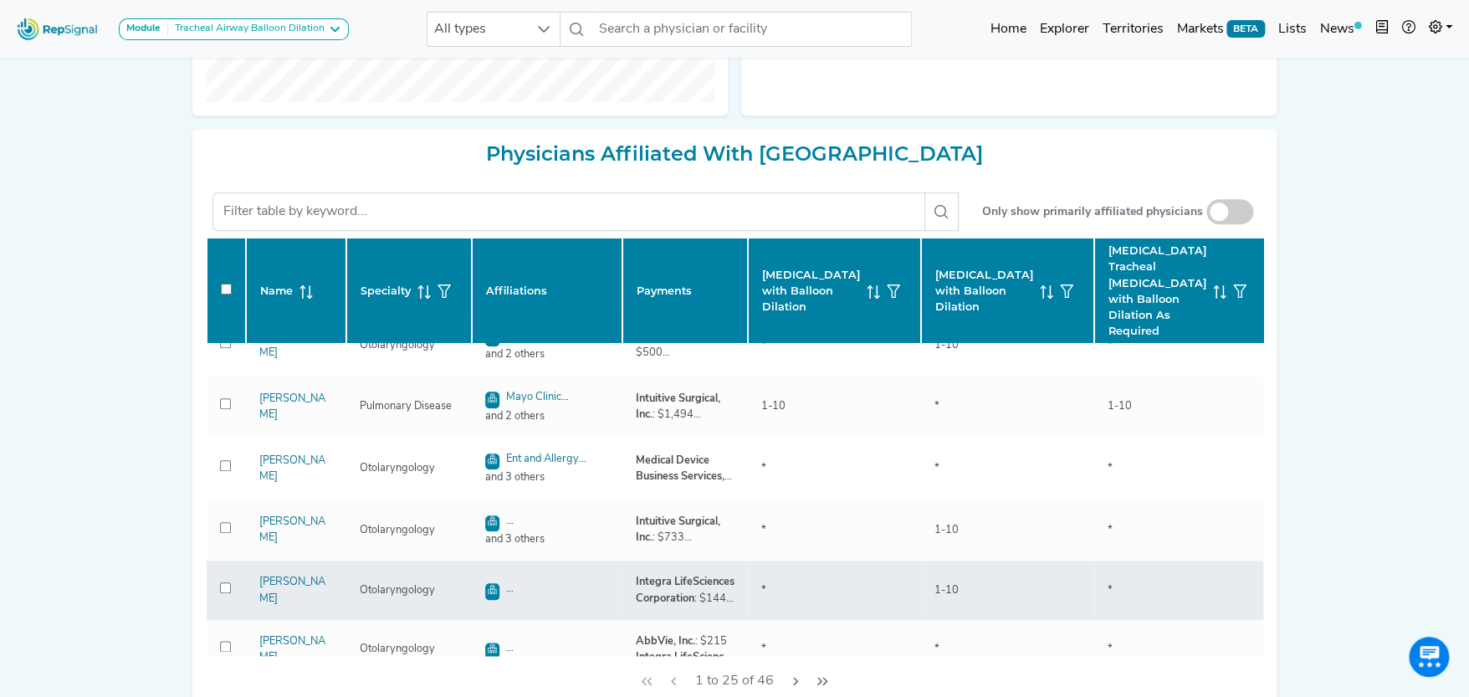
scroll to position [251, 0]
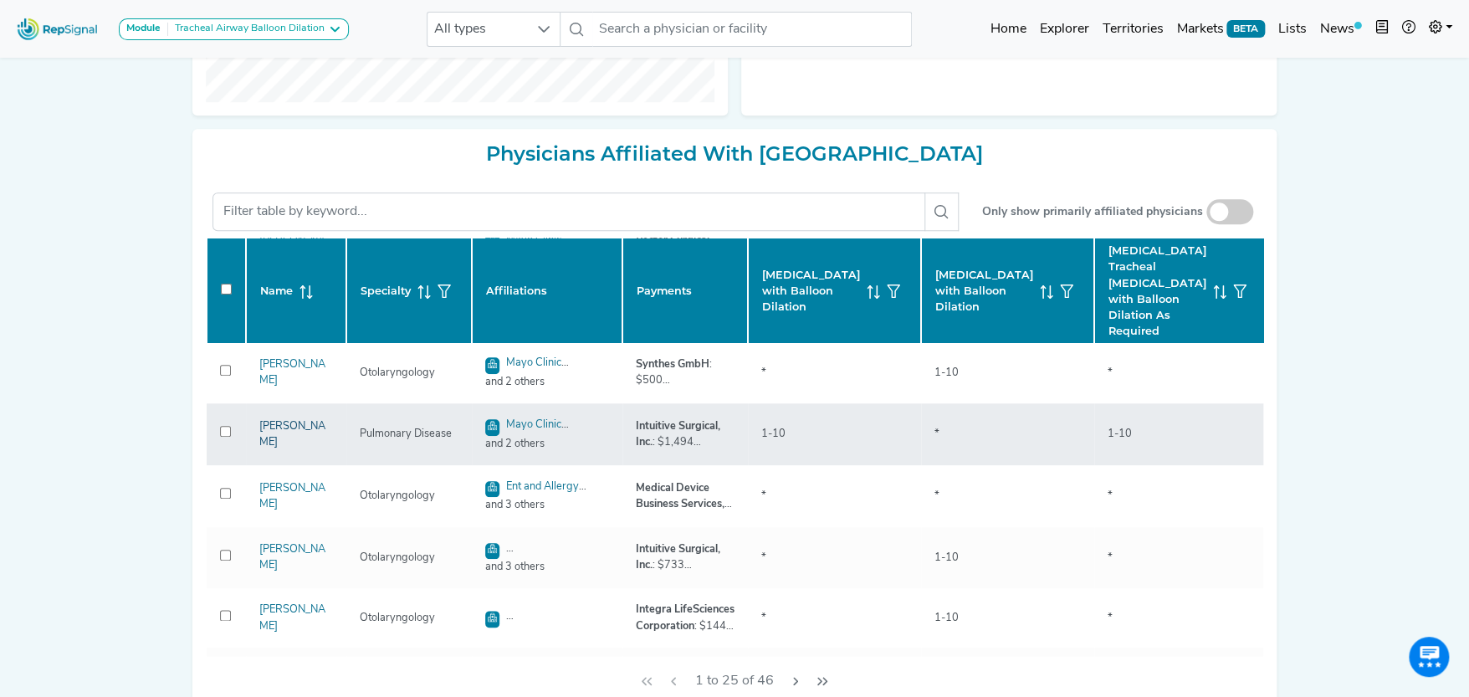
click at [282, 438] on link "[PERSON_NAME]" at bounding box center [292, 434] width 66 height 27
click at [278, 426] on link "[PERSON_NAME]" at bounding box center [292, 434] width 66 height 27
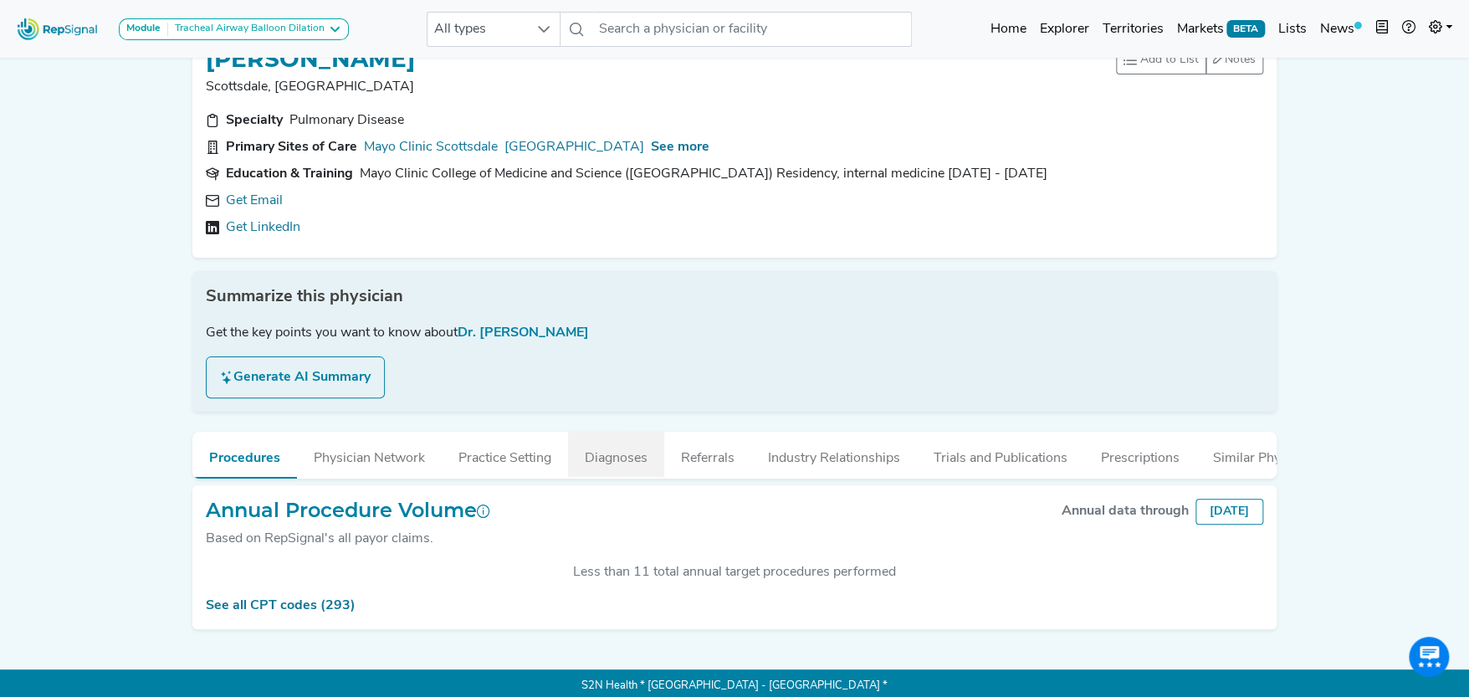
scroll to position [59, 0]
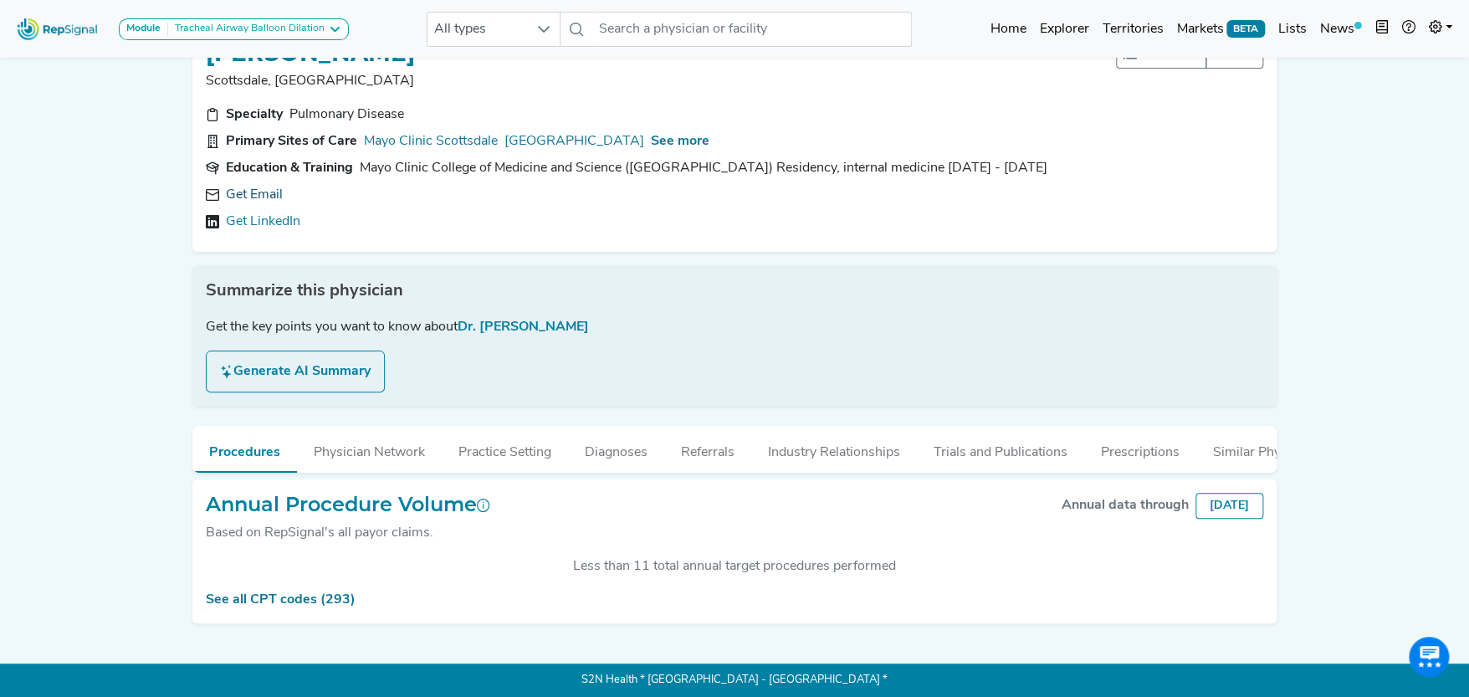
click at [253, 185] on link "Get Email" at bounding box center [254, 195] width 57 height 20
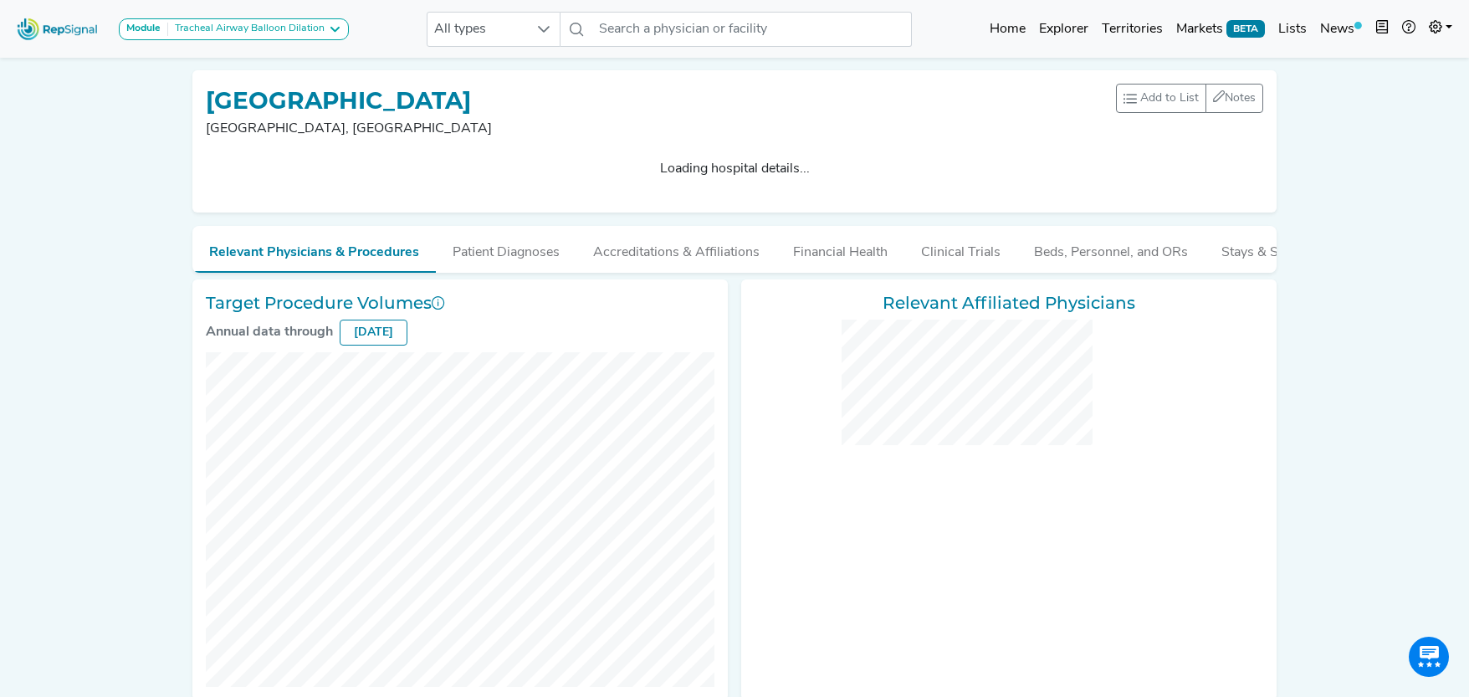
scroll to position [334, 0]
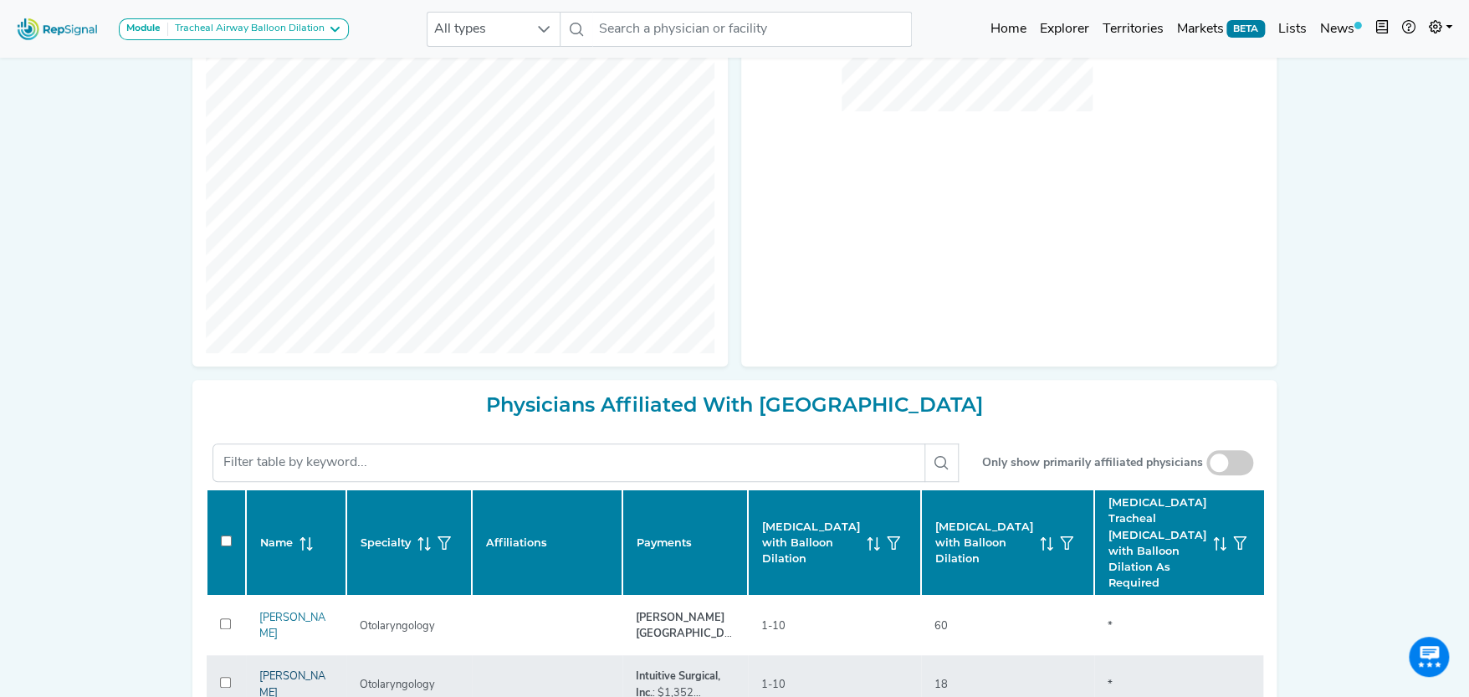
checkbox input "false"
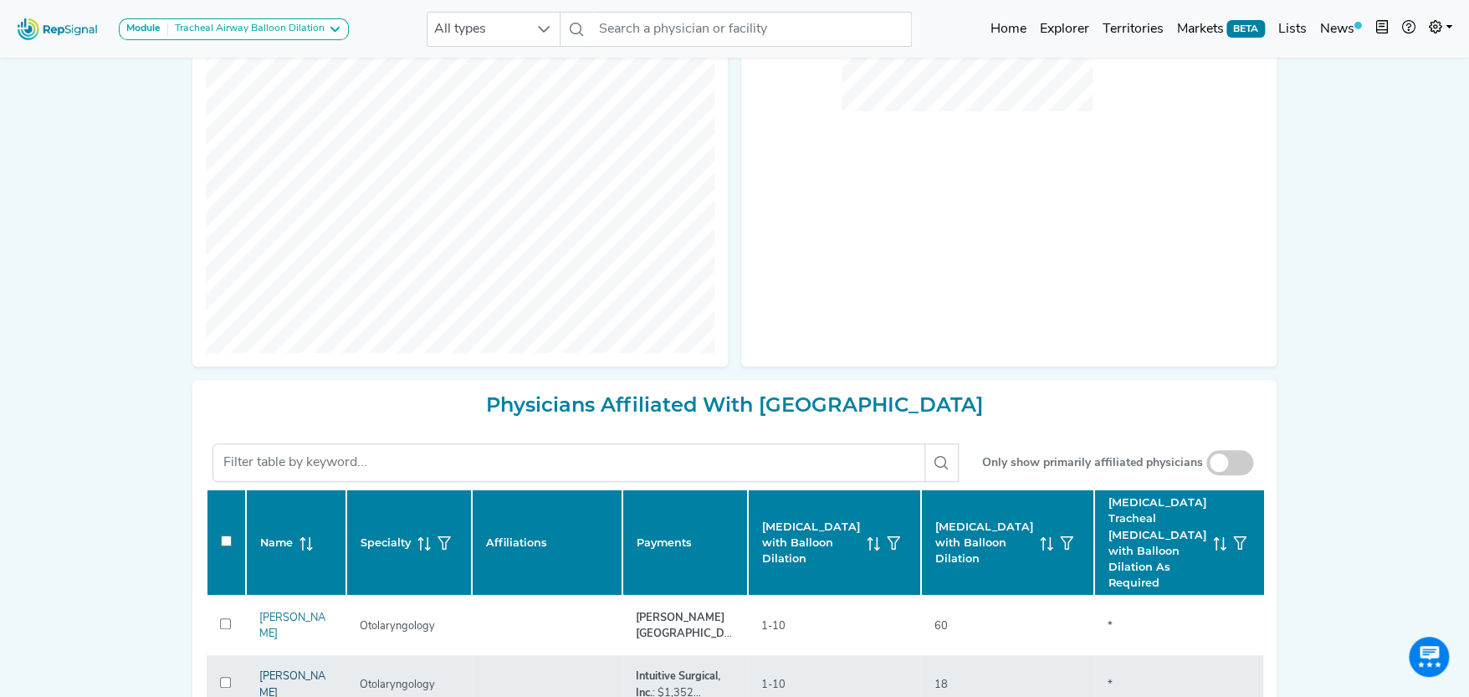
checkbox input "false"
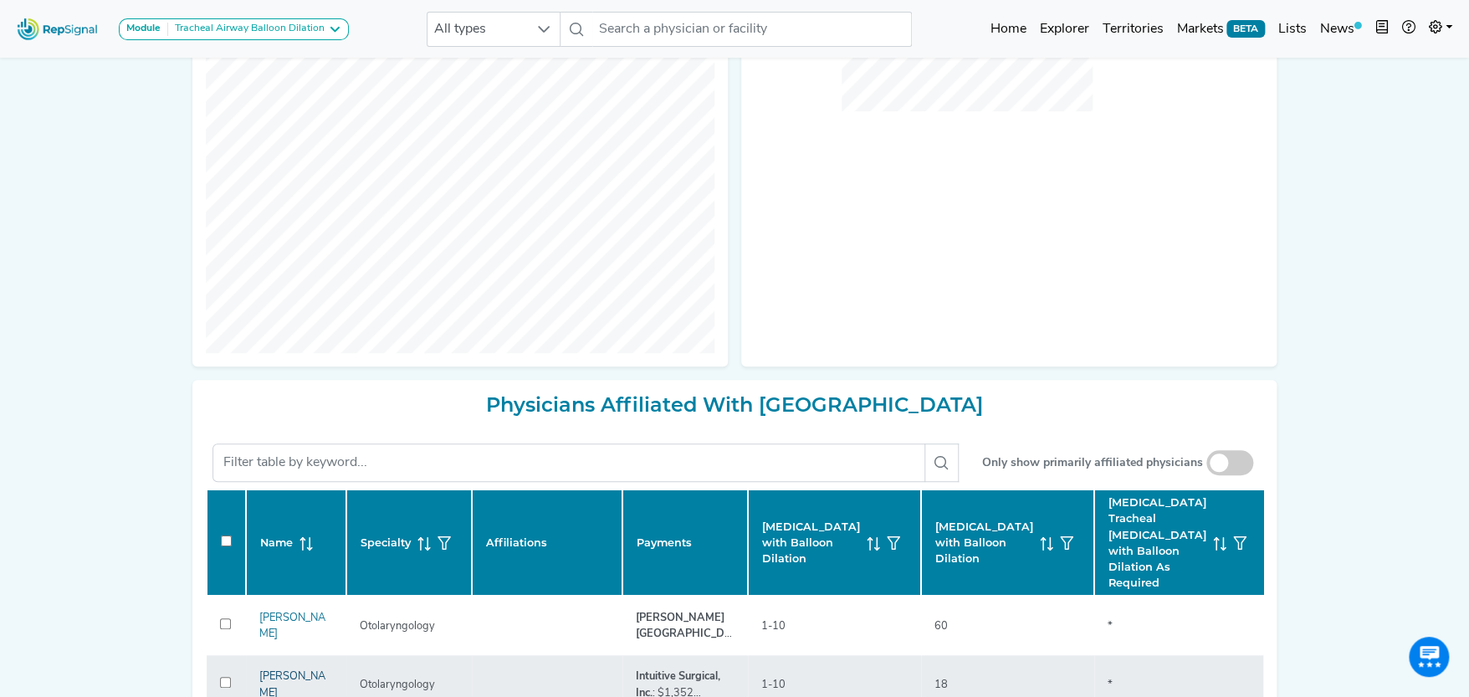
checkbox input "false"
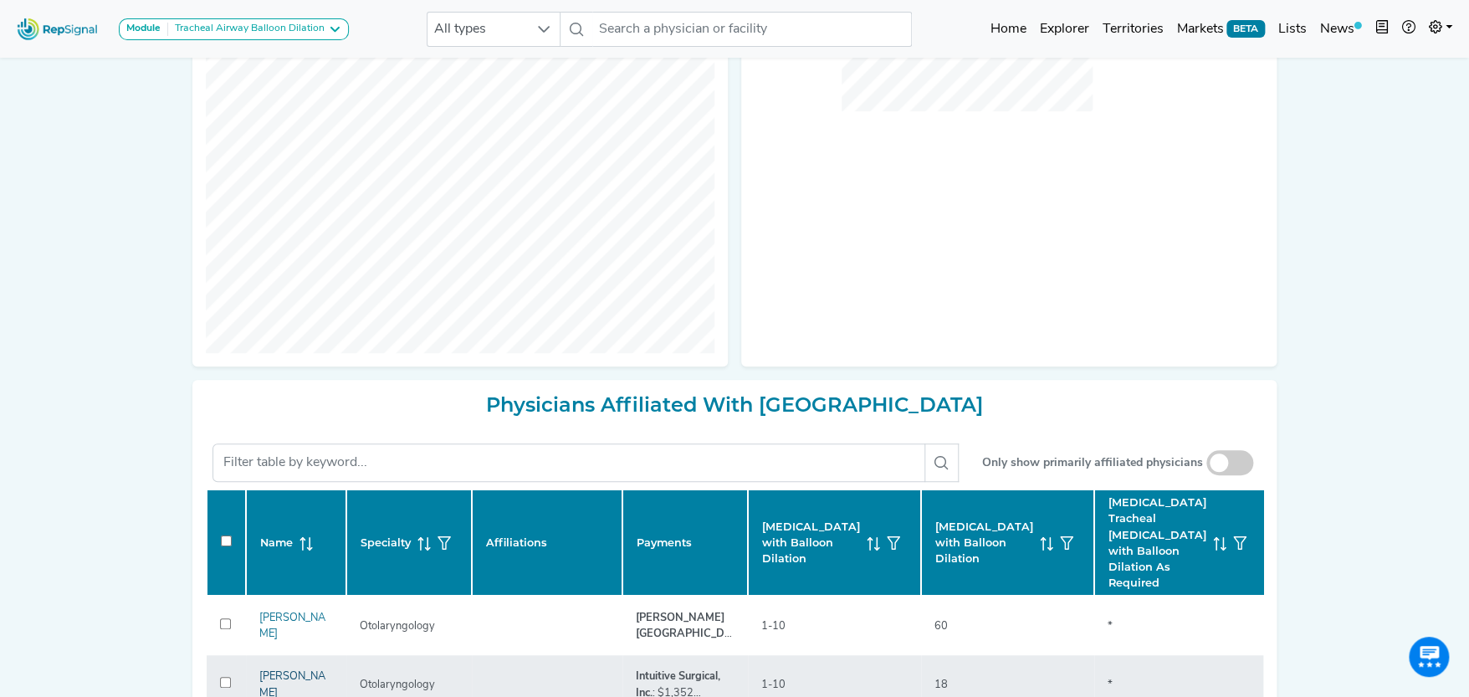
checkbox input "false"
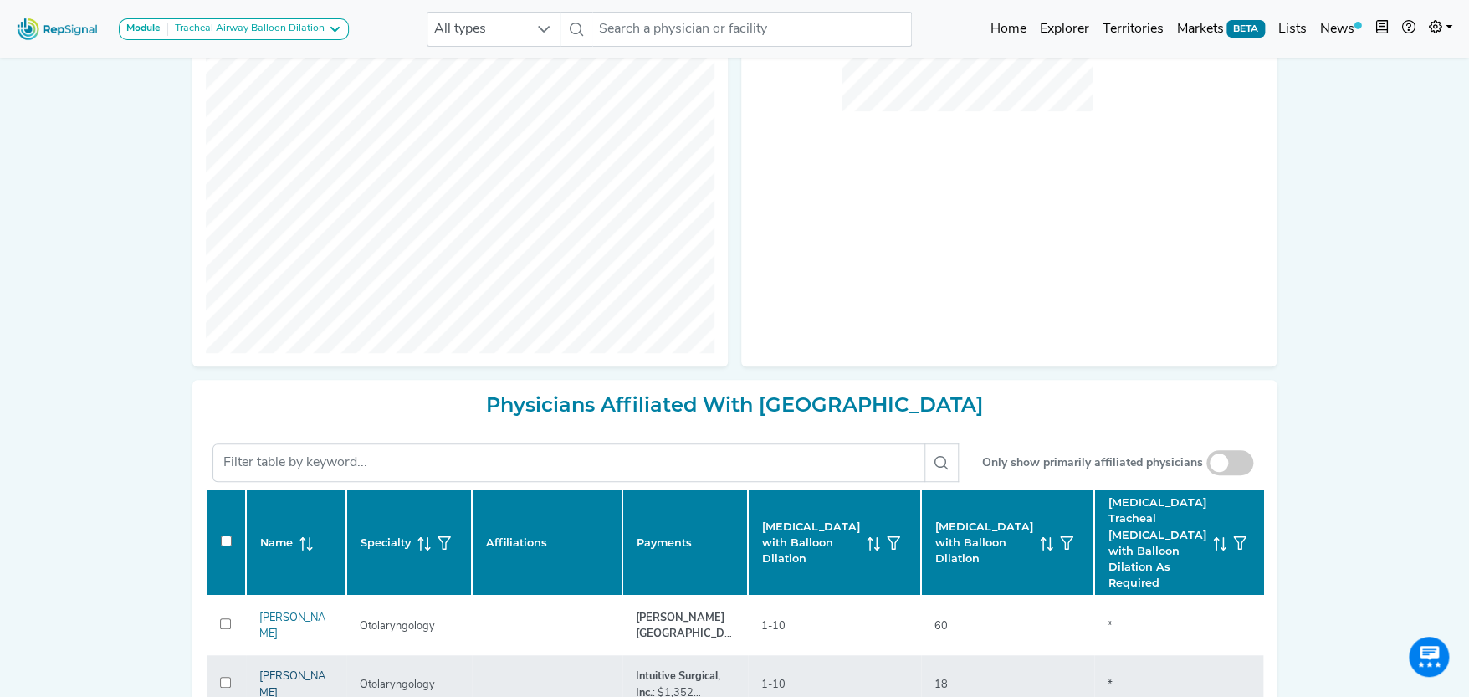
checkbox input "false"
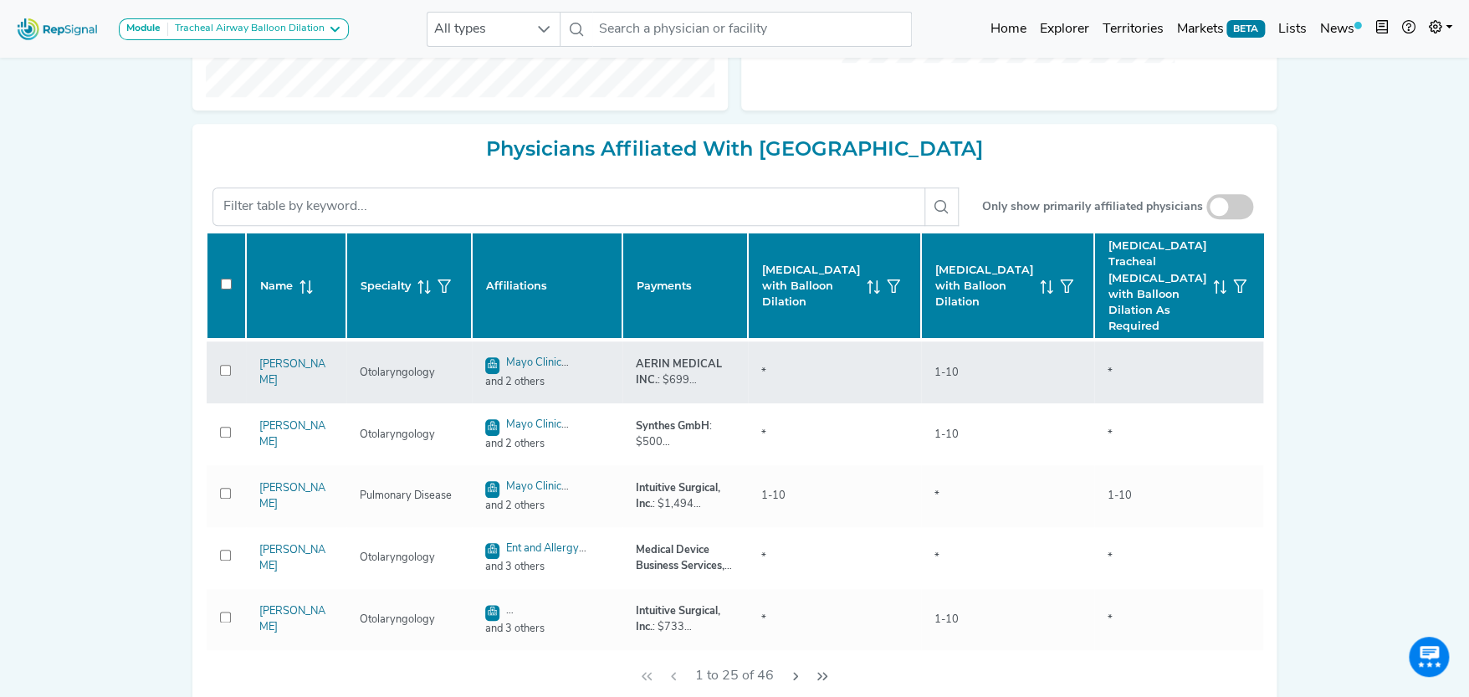
scroll to position [251, 0]
